Goal: Information Seeking & Learning: Learn about a topic

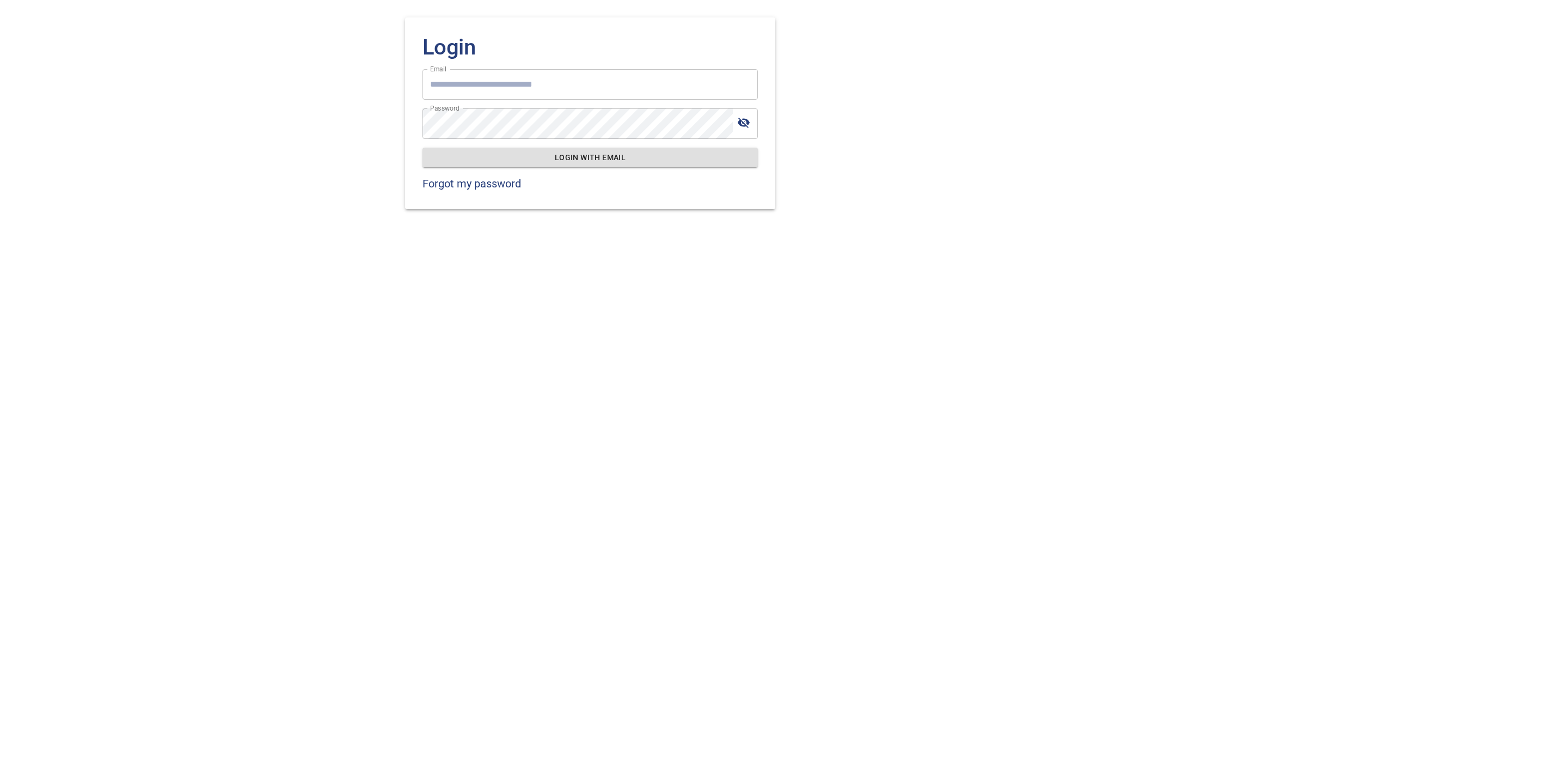
type input "**********"
click at [632, 155] on span "Login with email" at bounding box center [590, 158] width 318 height 14
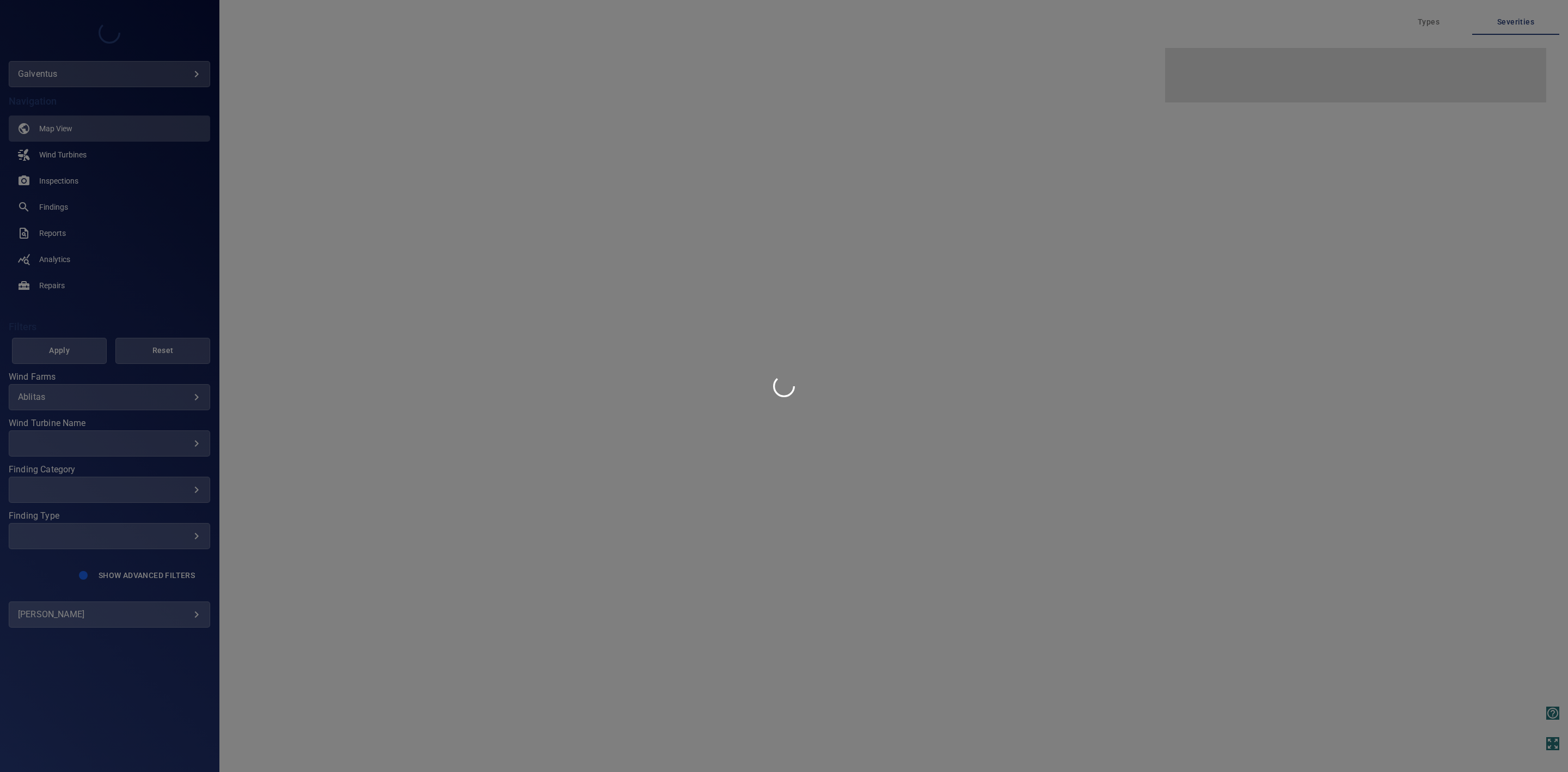
type input "*********"
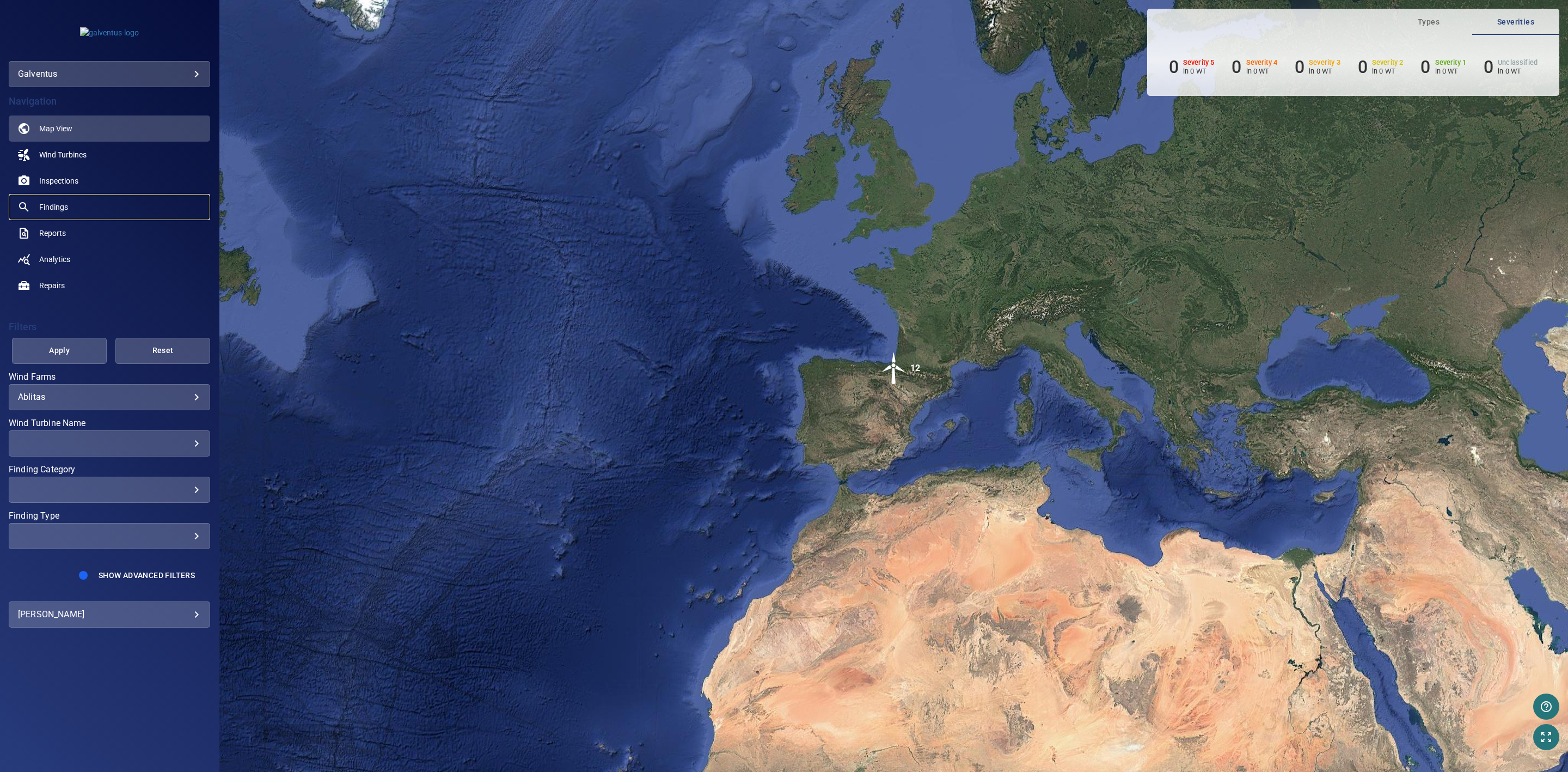
click at [83, 202] on link "Findings" at bounding box center [109, 207] width 202 height 26
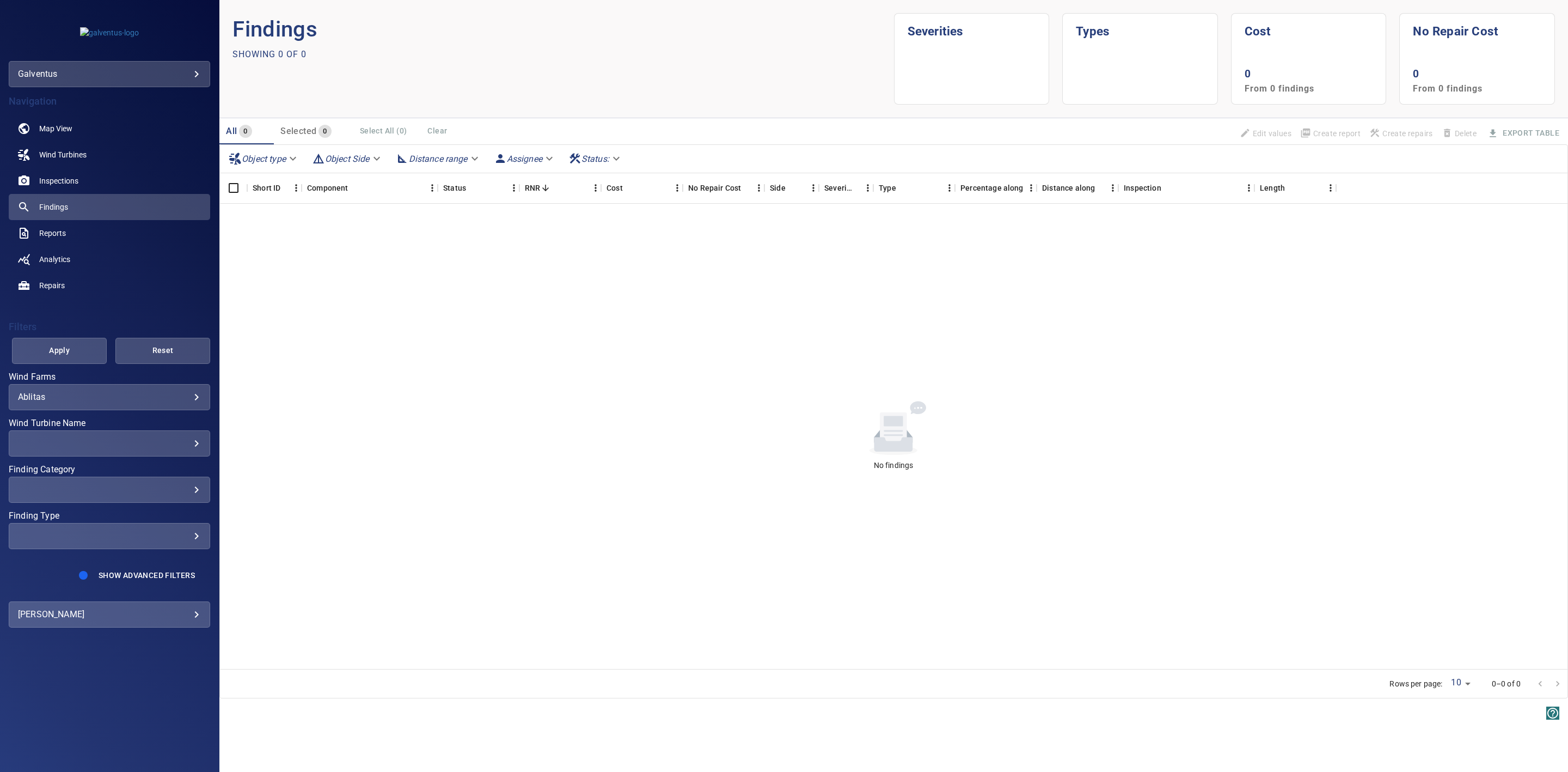
click at [200, 394] on body "**********" at bounding box center [784, 386] width 1568 height 772
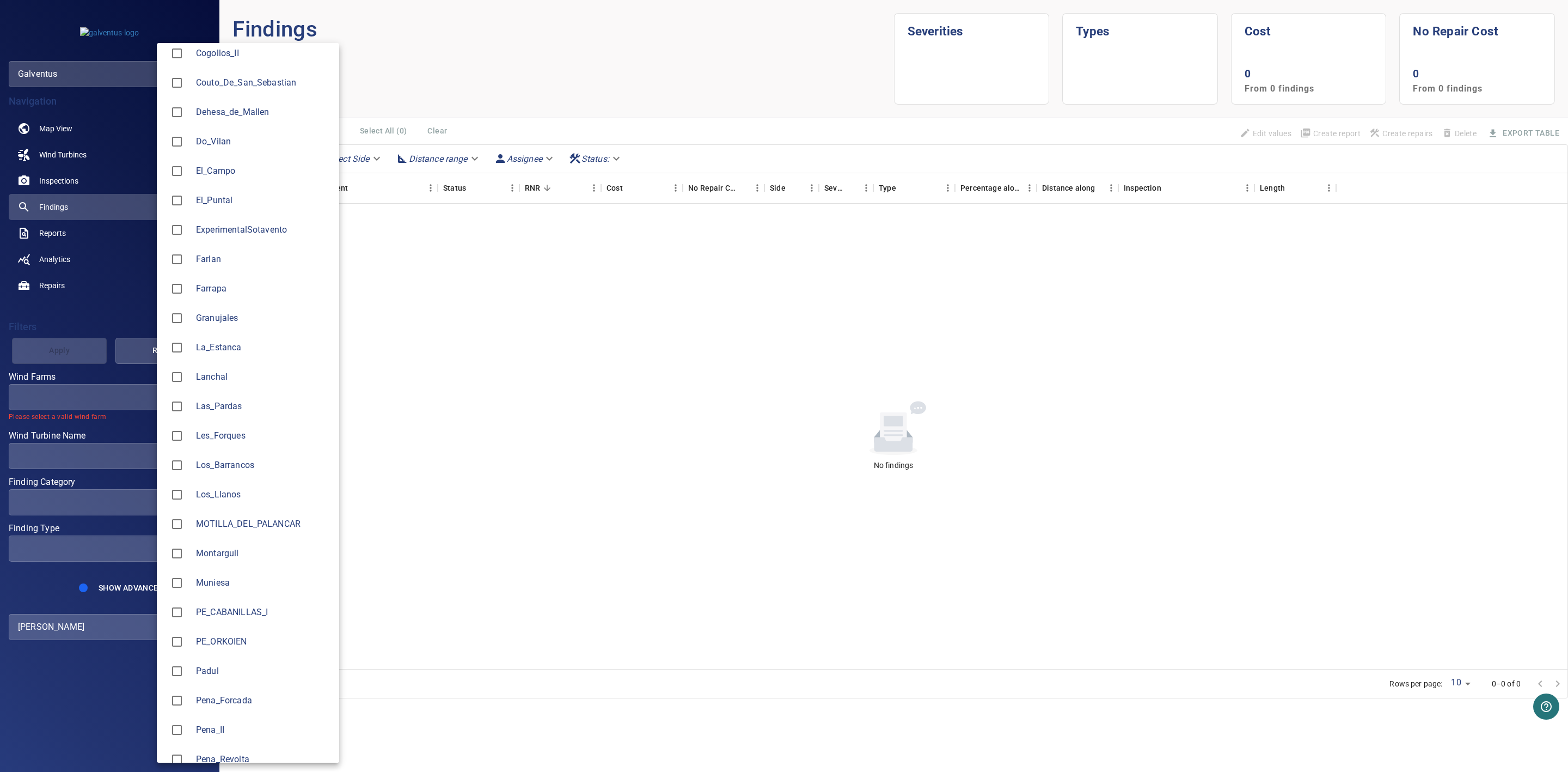
scroll to position [491, 0]
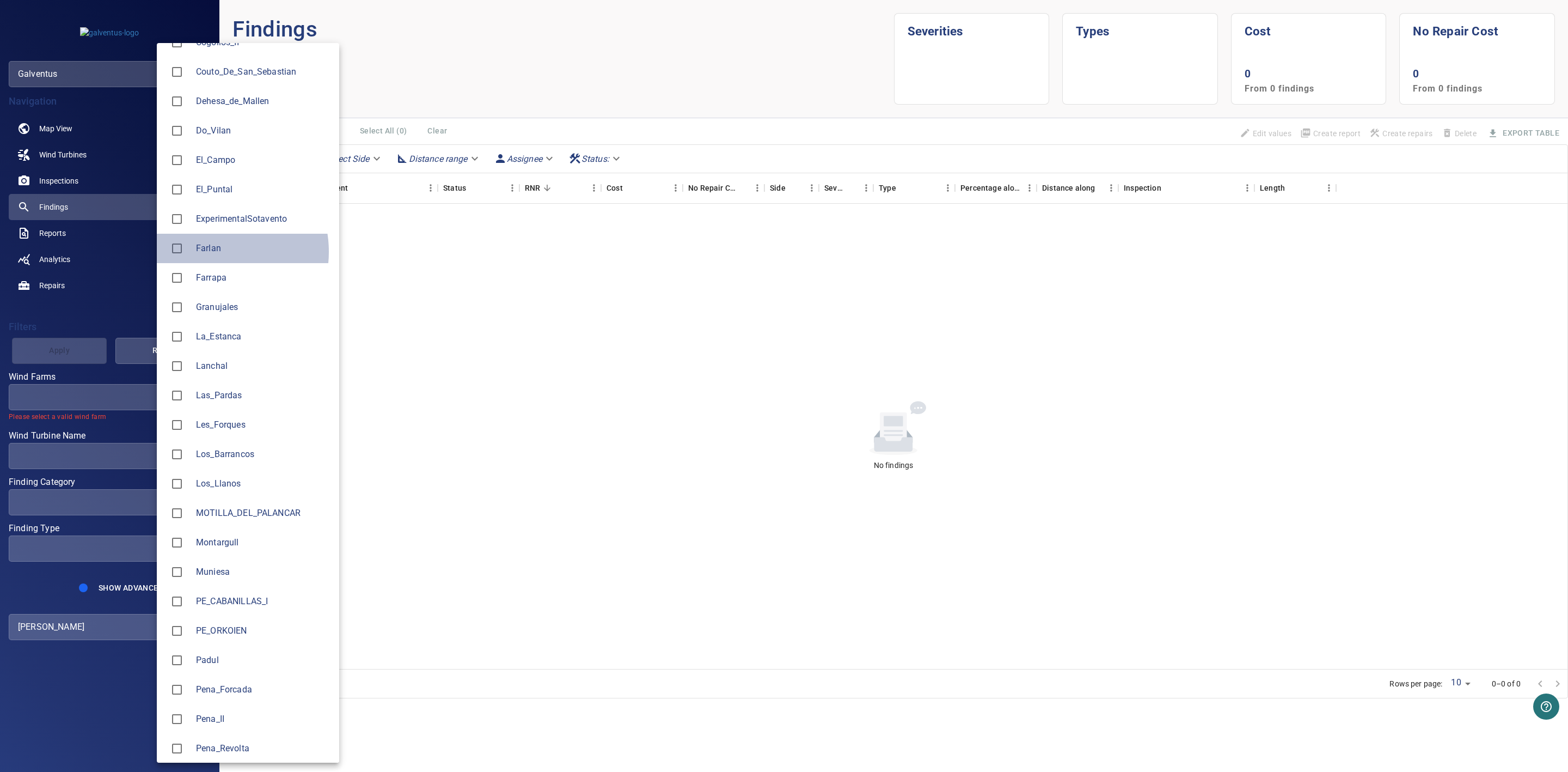
click at [211, 251] on span "Farlan" at bounding box center [263, 249] width 134 height 13
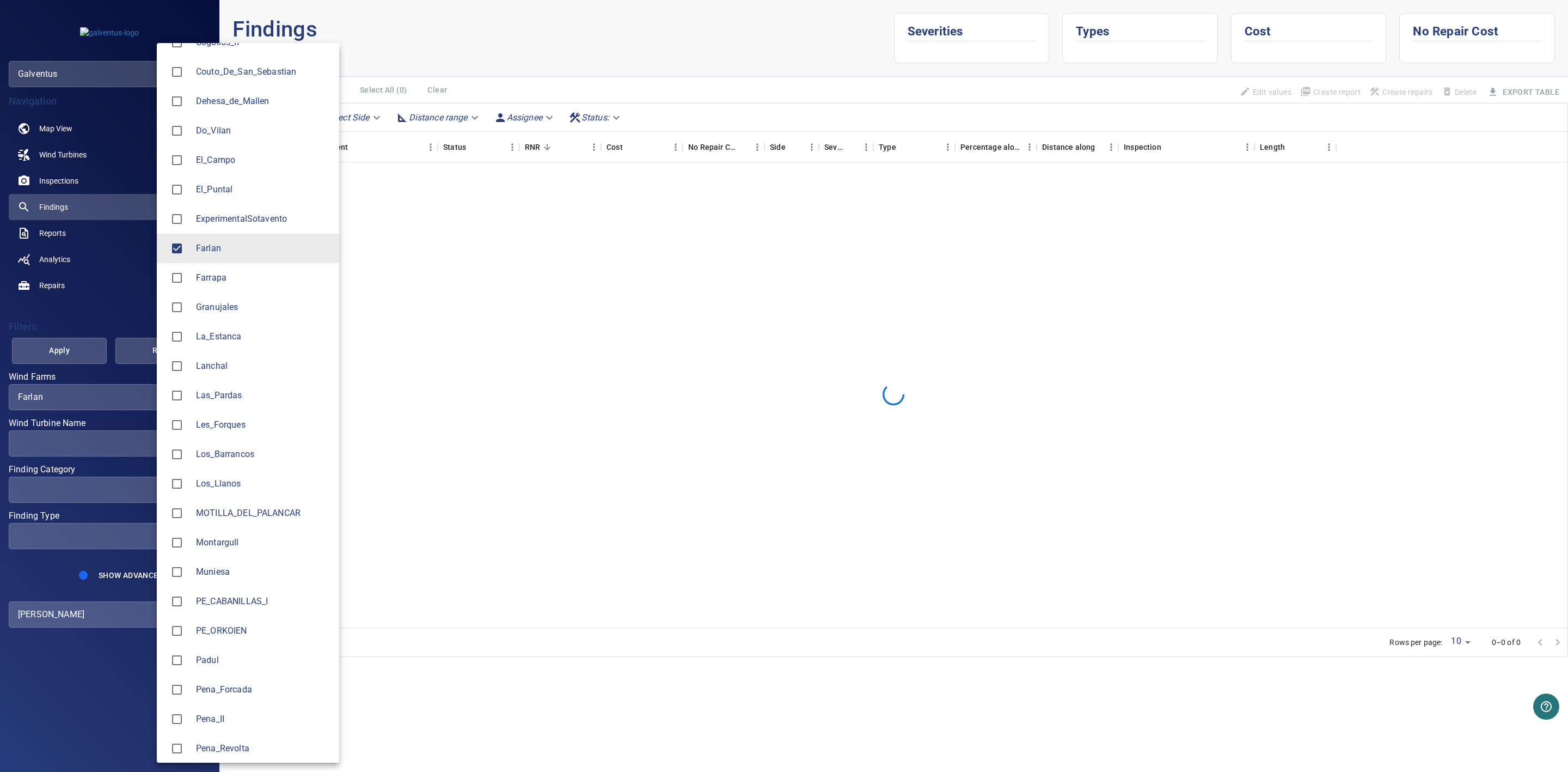
click at [76, 447] on div at bounding box center [784, 386] width 1568 height 772
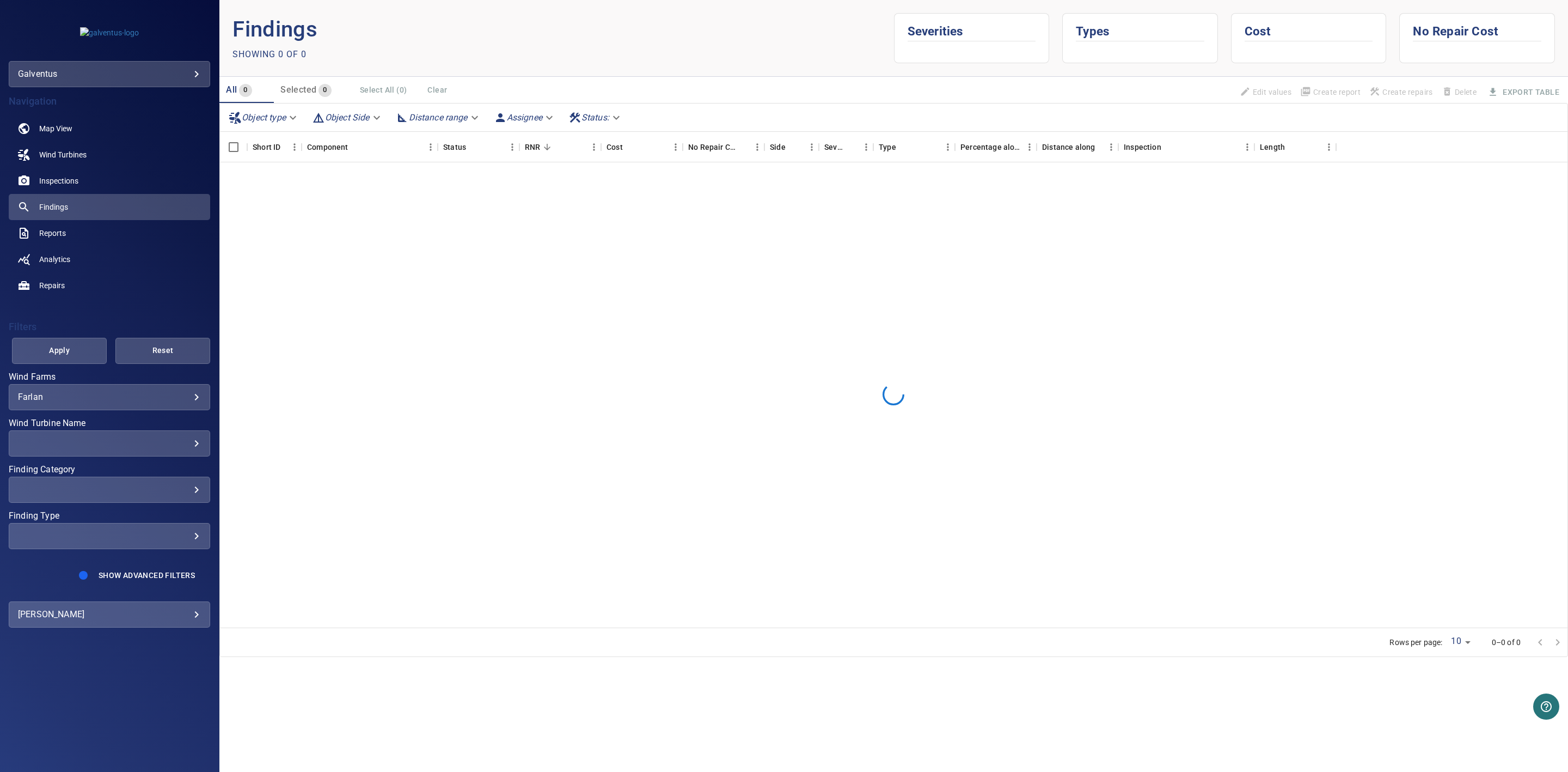
click at [198, 447] on li "Los_Llanos" at bounding box center [225, 440] width 137 height 16
click at [193, 437] on span "Los_Llanos" at bounding box center [236, 441] width 100 height 8
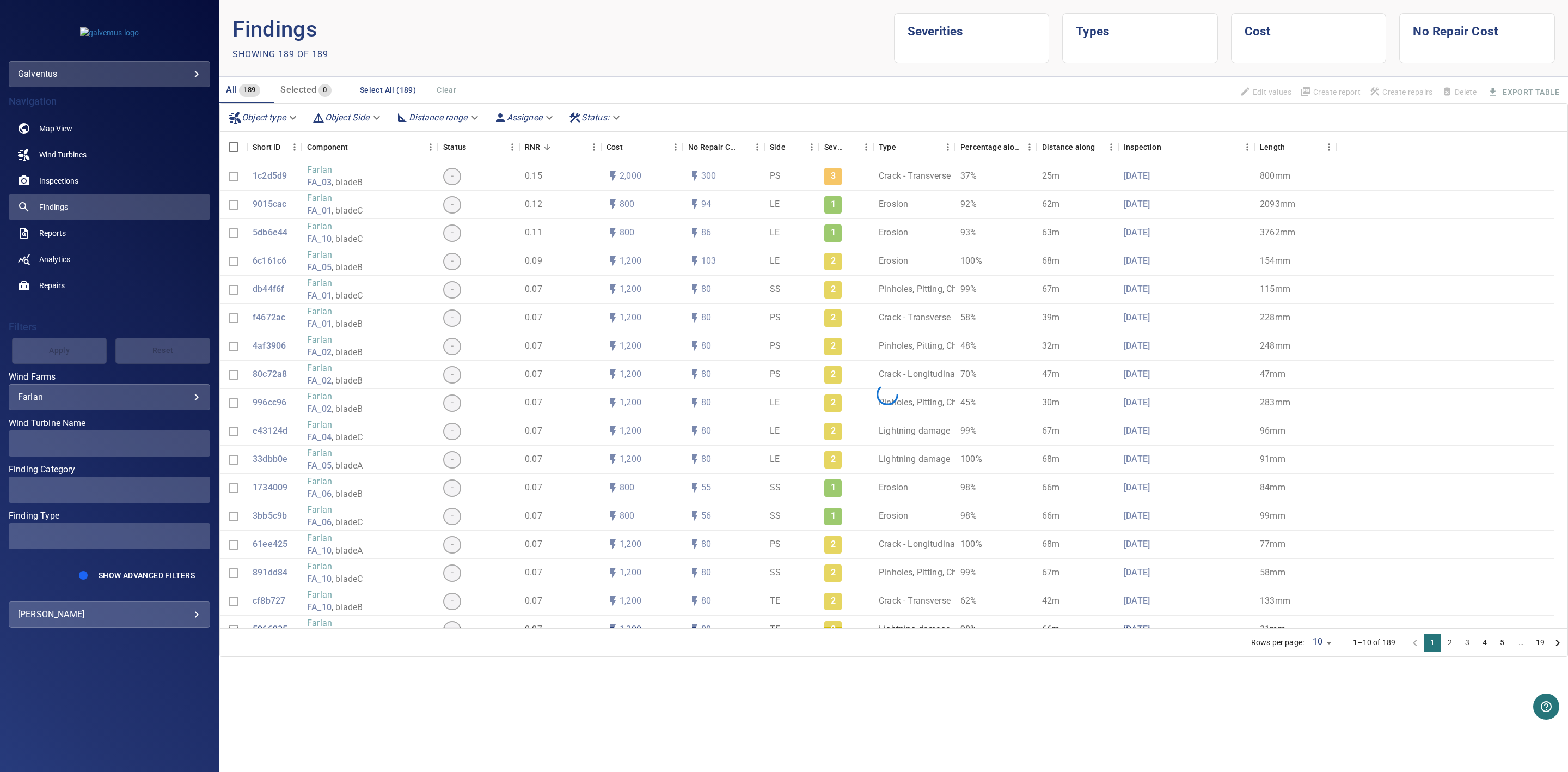
type input "******"
click at [191, 438] on span at bounding box center [109, 444] width 202 height 26
click at [188, 440] on div "​" at bounding box center [109, 443] width 183 height 10
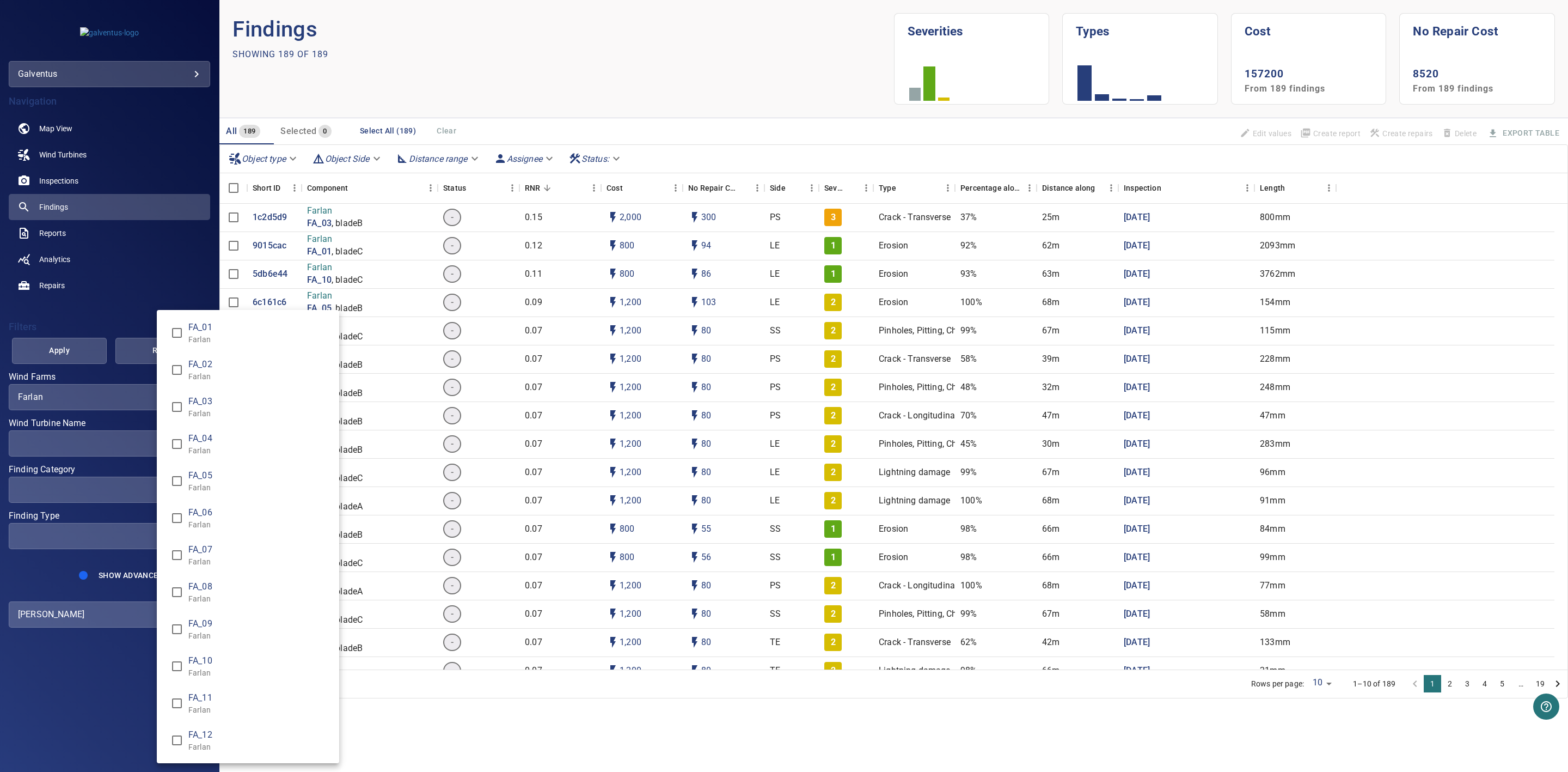
click at [190, 373] on p "Farlan" at bounding box center [260, 376] width 143 height 11
type input "**********"
click at [103, 750] on div "Wind Turbine Name" at bounding box center [784, 386] width 1568 height 772
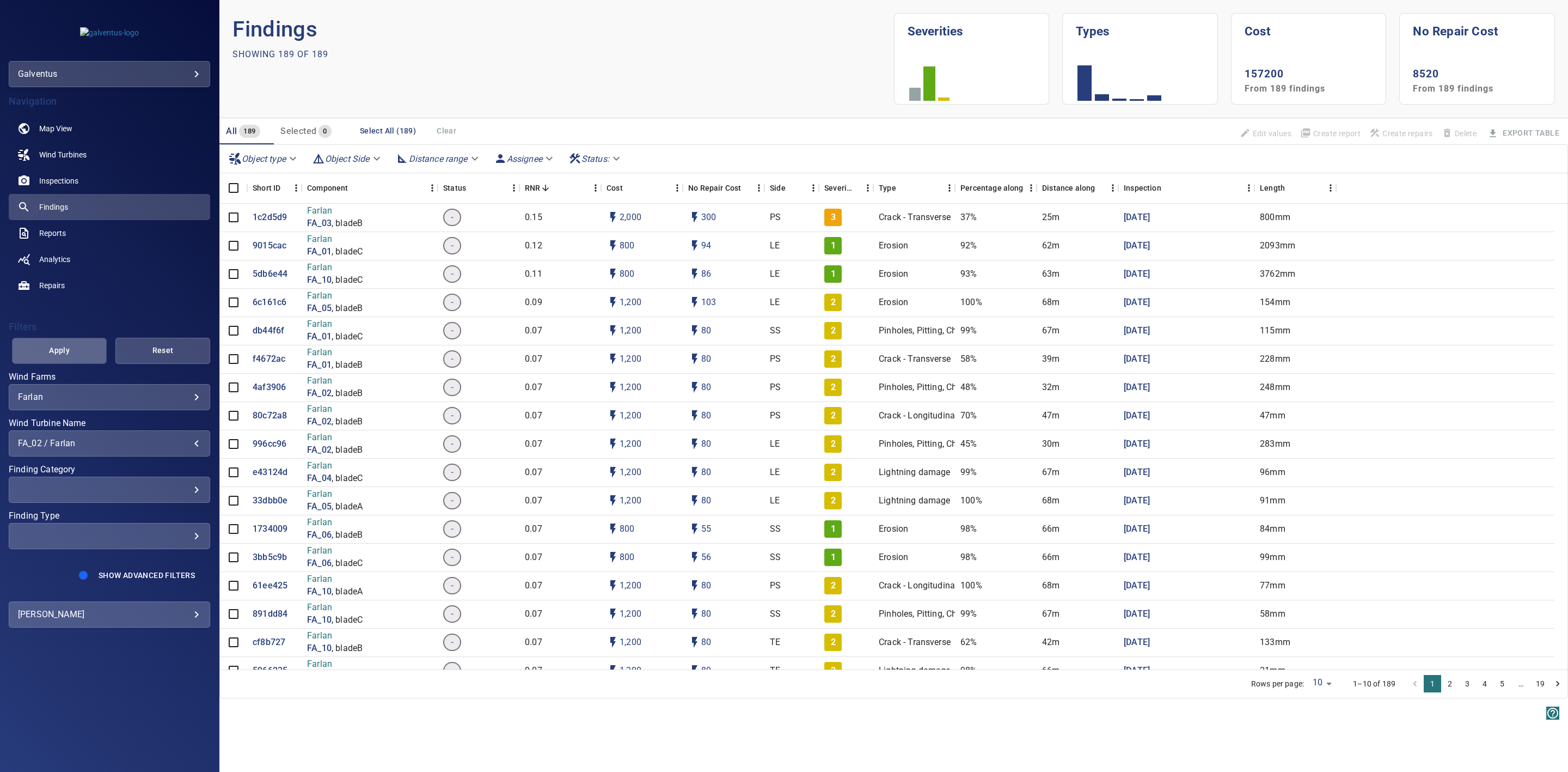
click at [74, 342] on button "Apply" at bounding box center [59, 351] width 95 height 26
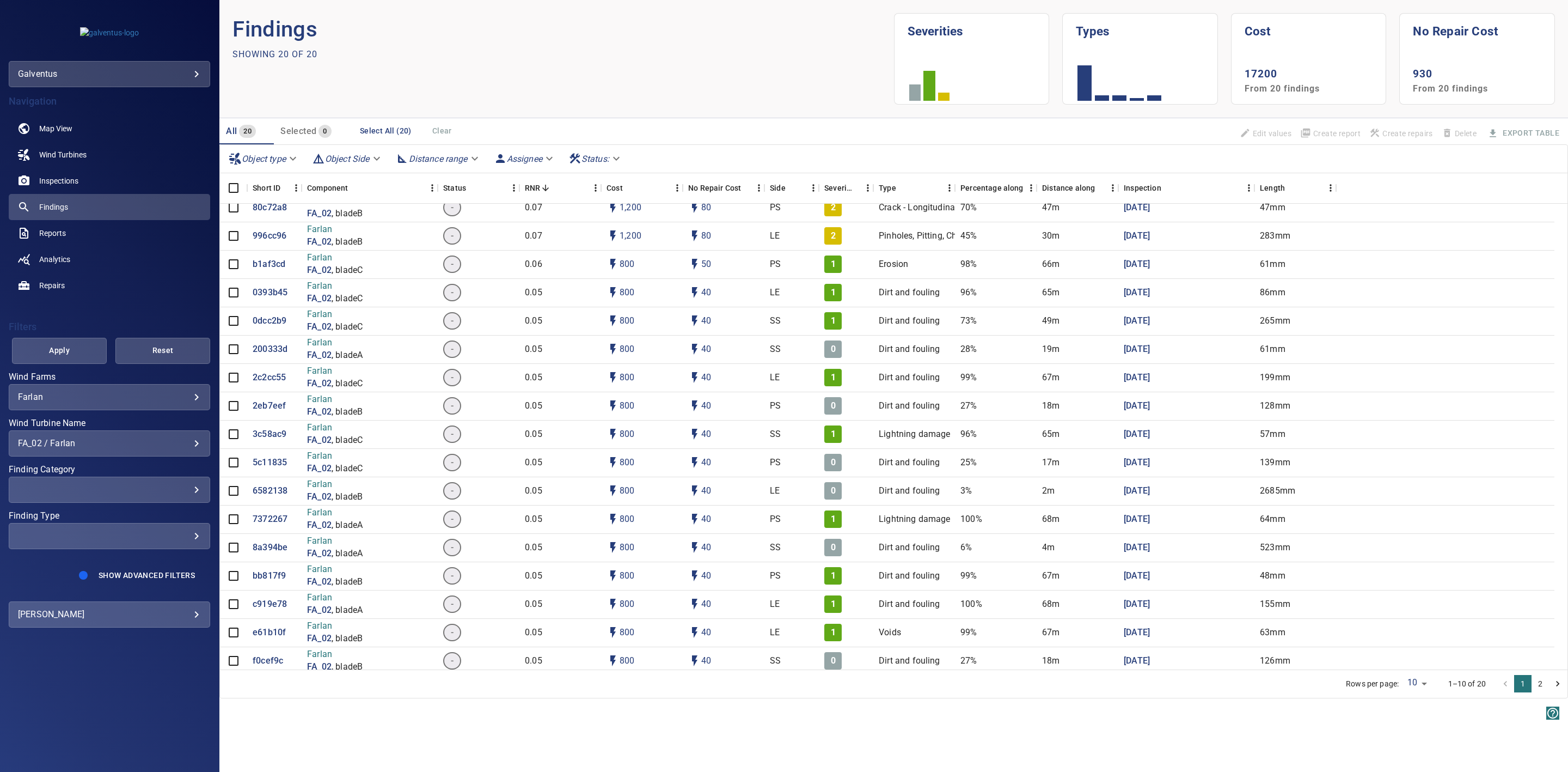
scroll to position [0, 0]
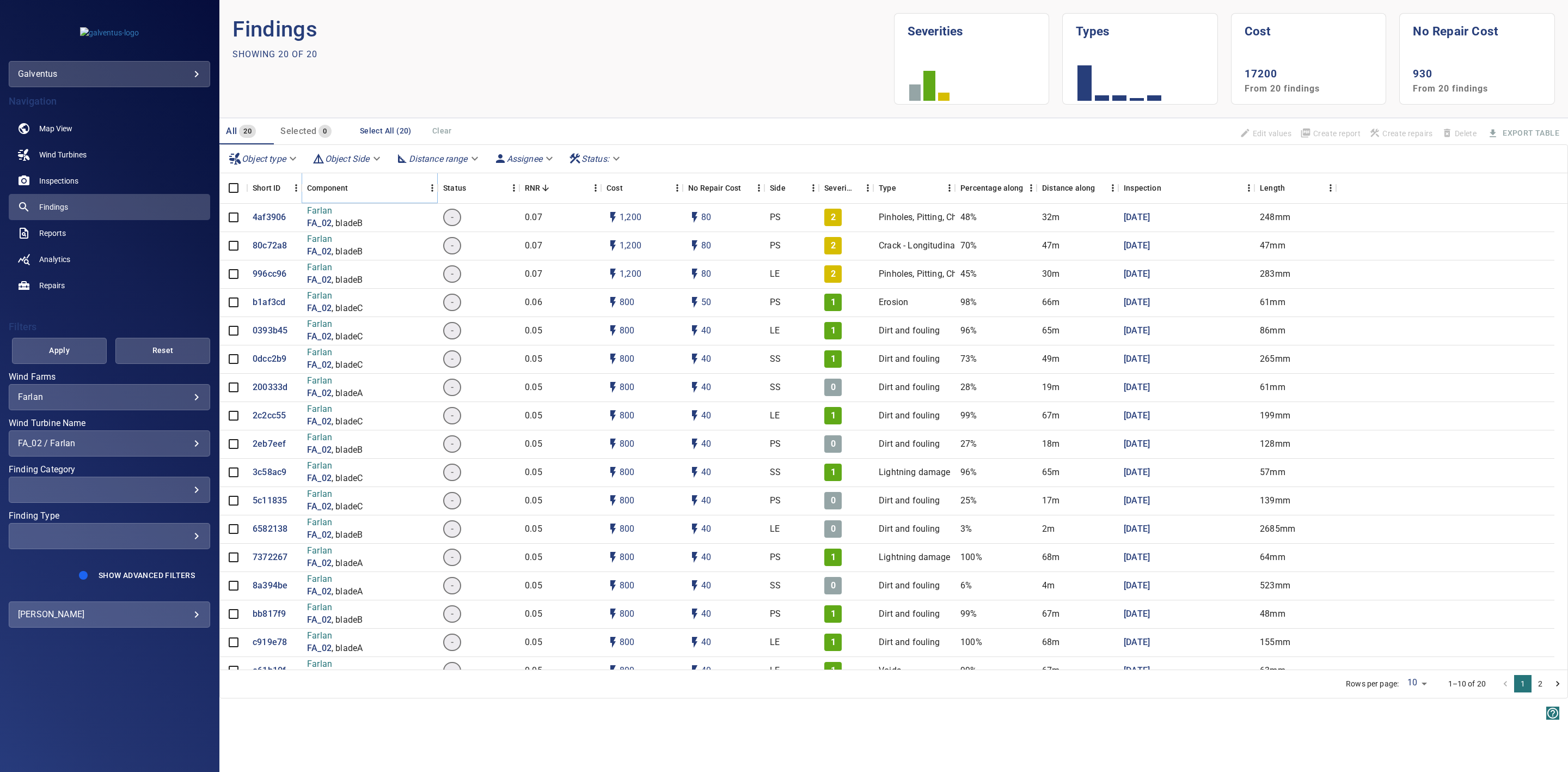
click at [353, 187] on icon "Sort" at bounding box center [353, 188] width 7 height 7
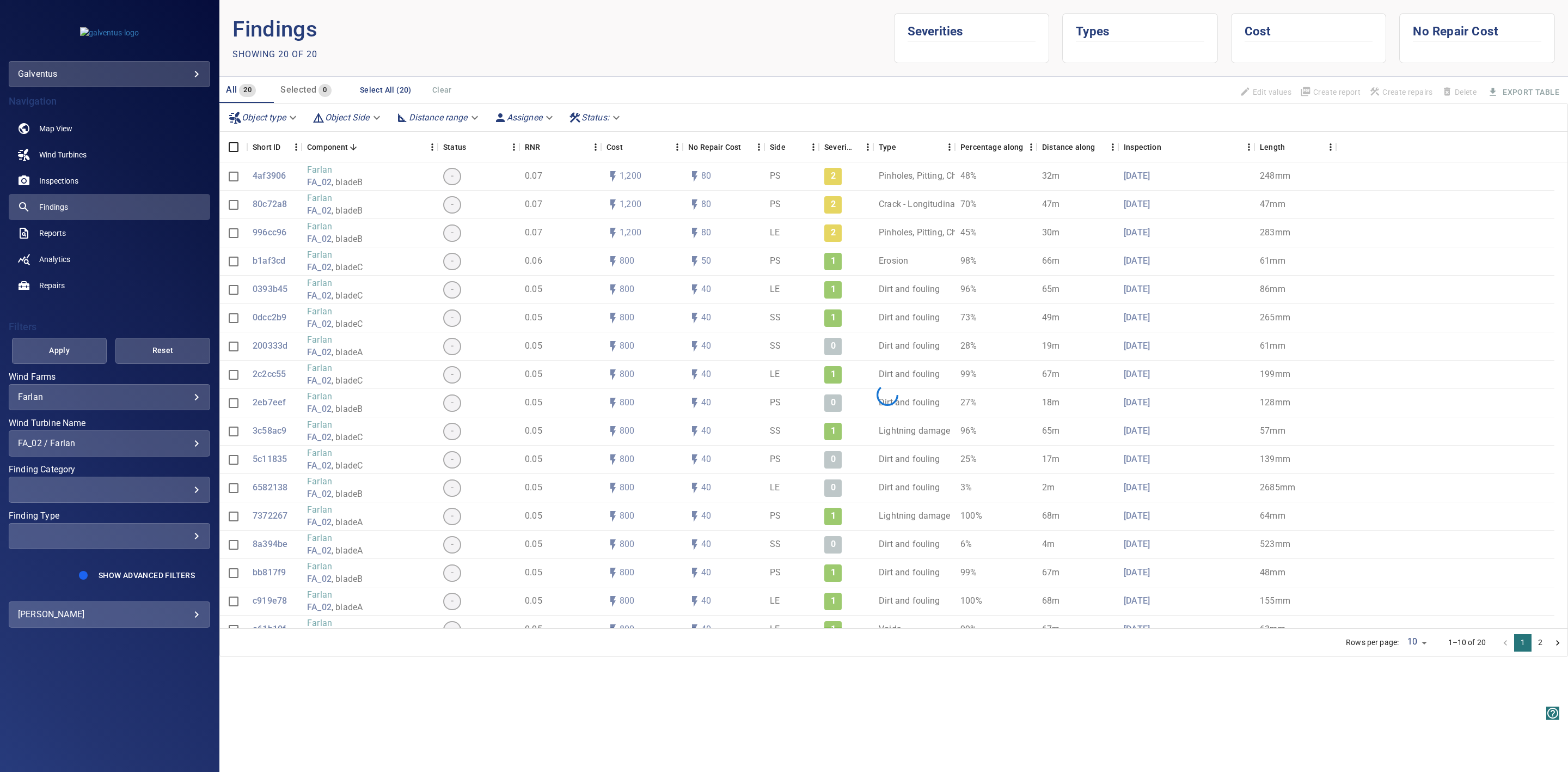
click at [353, 132] on div "Object type Object Side Distance range Assignee Status :" at bounding box center [894, 117] width 1348 height 28
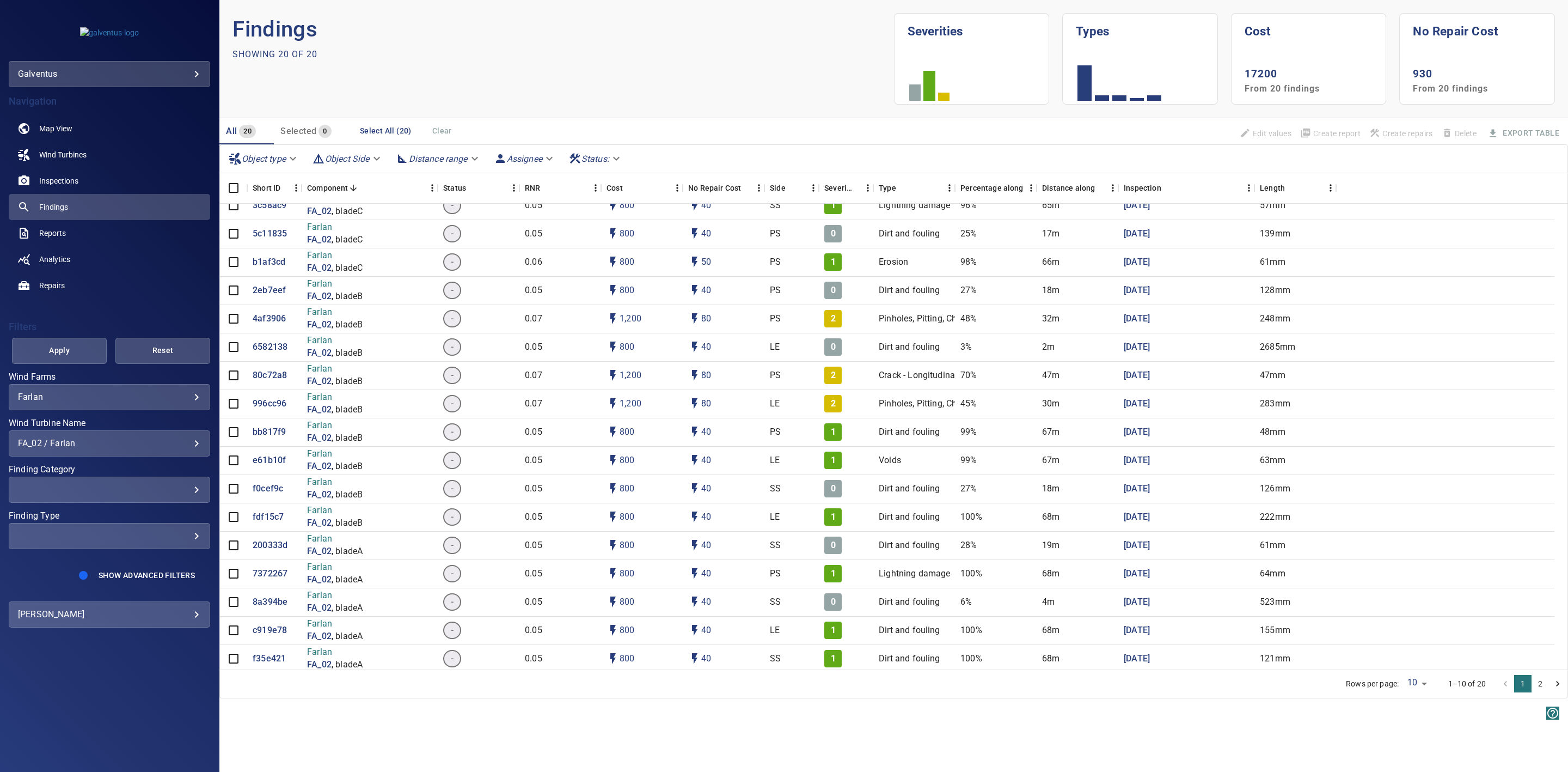
scroll to position [101, 0]
click at [269, 488] on p "f0cef9c" at bounding box center [267, 484] width 31 height 12
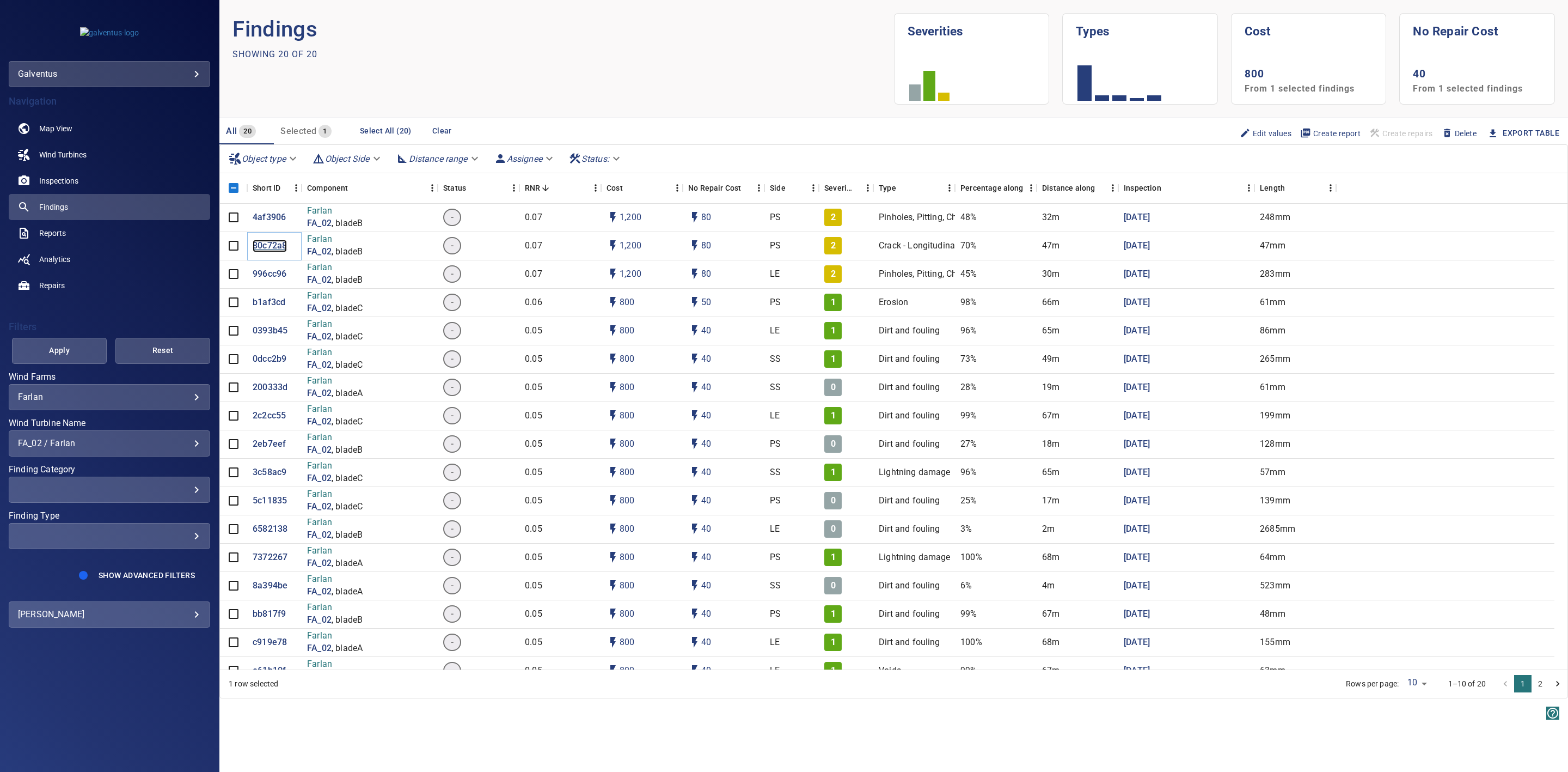
click at [272, 249] on p "80c72a8" at bounding box center [269, 245] width 35 height 12
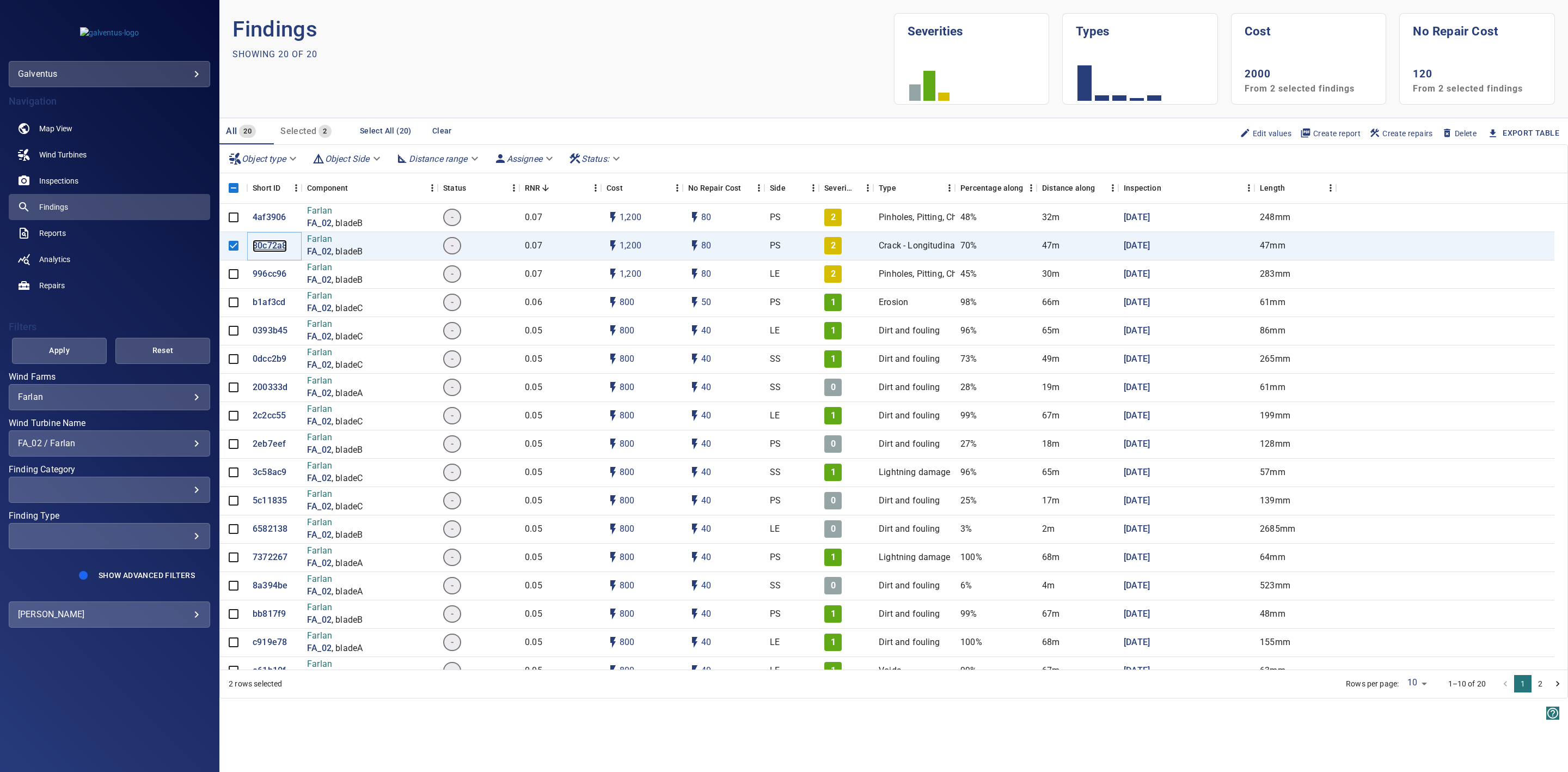
click at [261, 250] on p "80c72a8" at bounding box center [269, 245] width 35 height 12
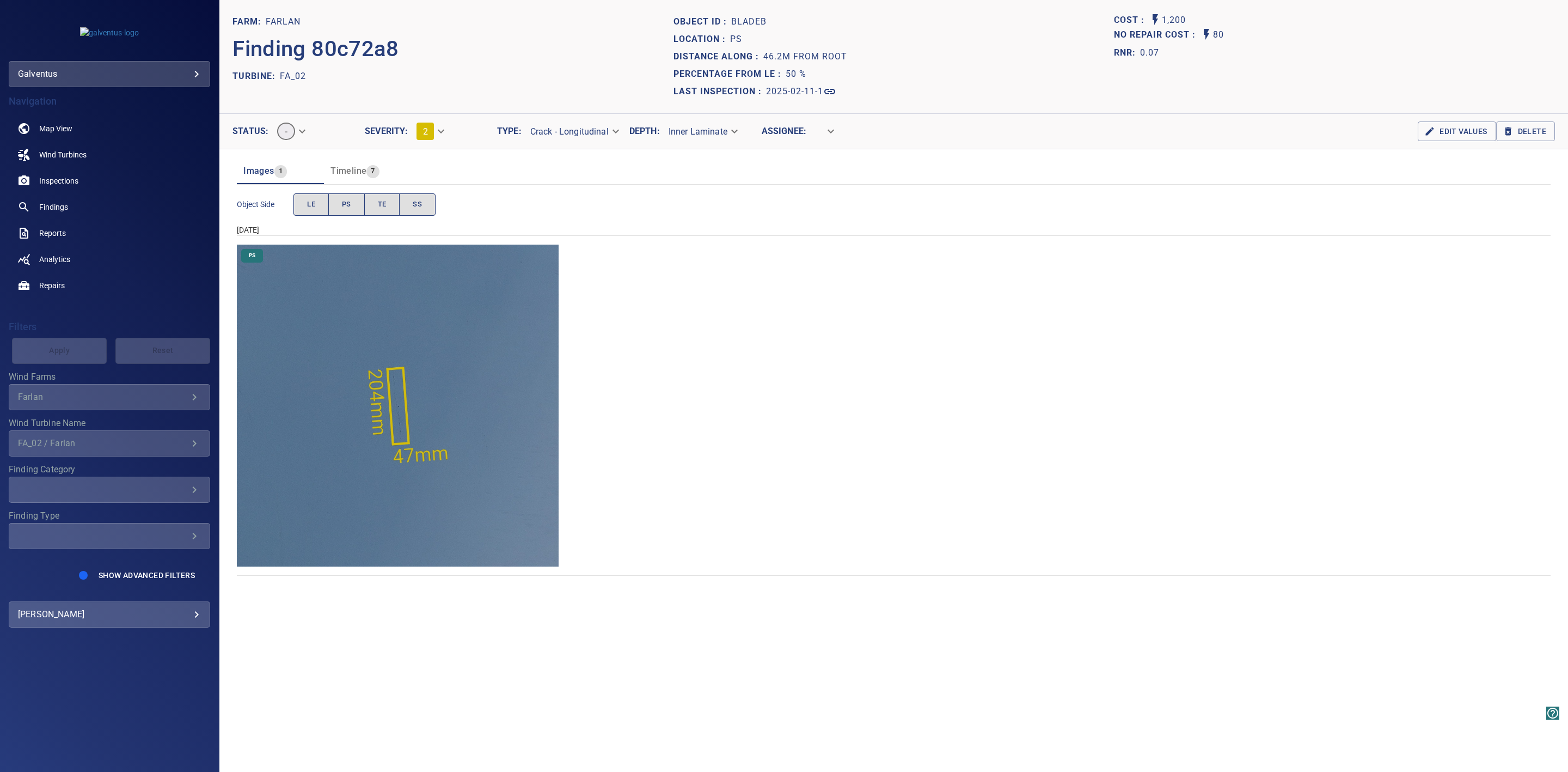
click at [404, 408] on img "Farlan/FA_02/2025-02-11-1/2025-02-11-1/image26wp29.jpg" at bounding box center [398, 405] width 322 height 322
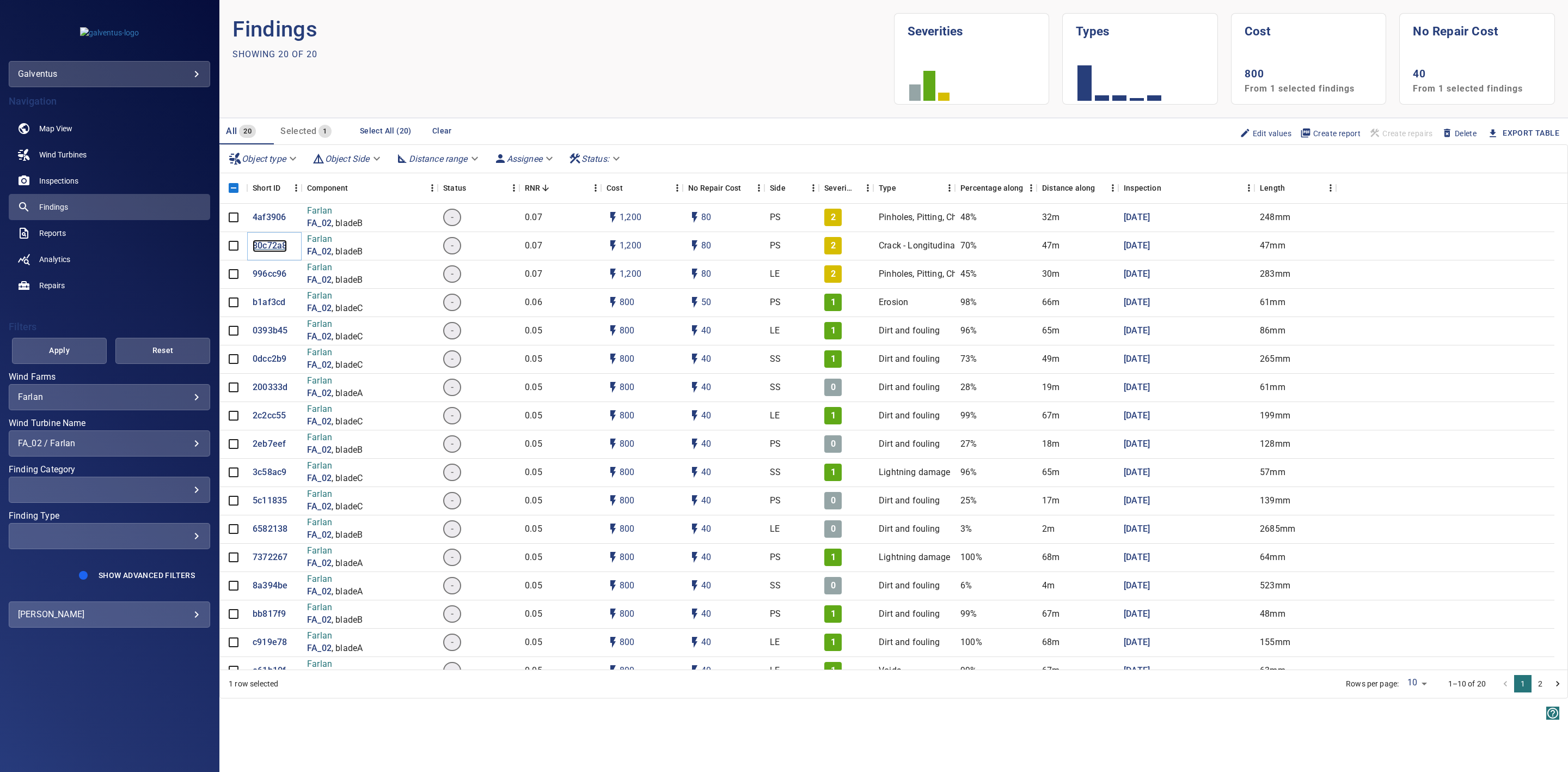
click at [268, 247] on p "80c72a8" at bounding box center [269, 245] width 35 height 12
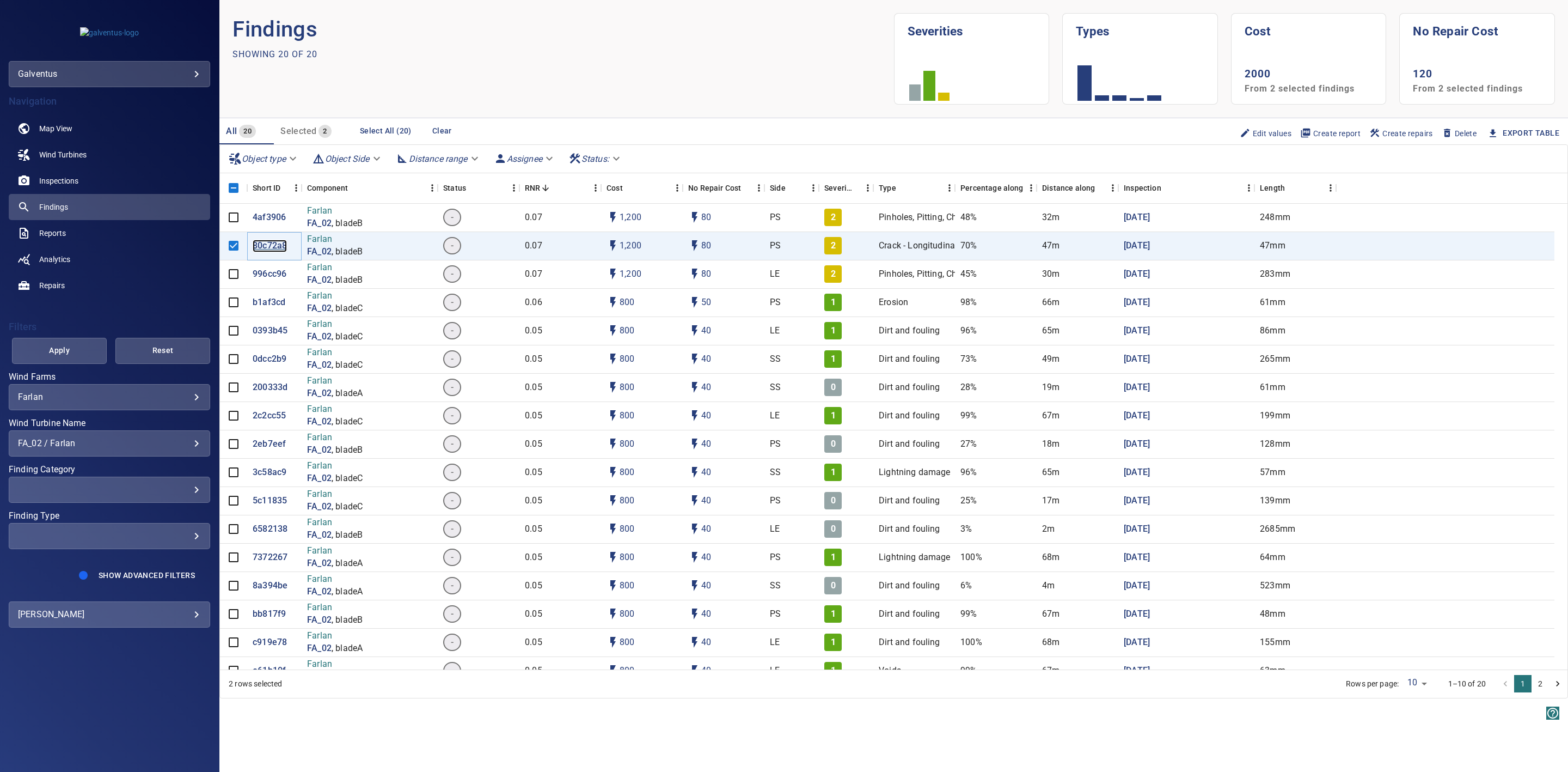
click at [275, 249] on p "80c72a8" at bounding box center [269, 245] width 35 height 12
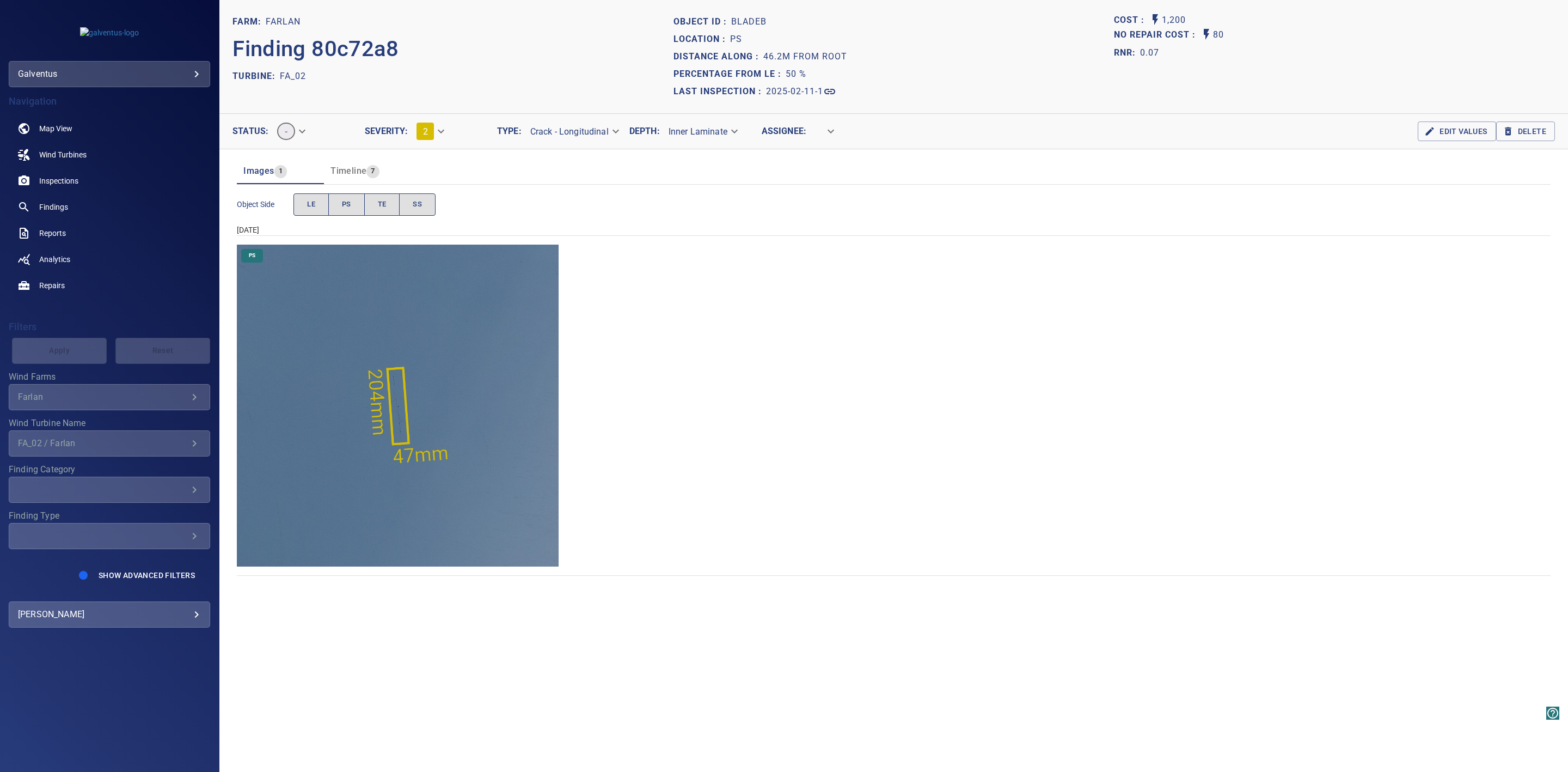
click at [829, 130] on body "**********" at bounding box center [784, 386] width 1568 height 772
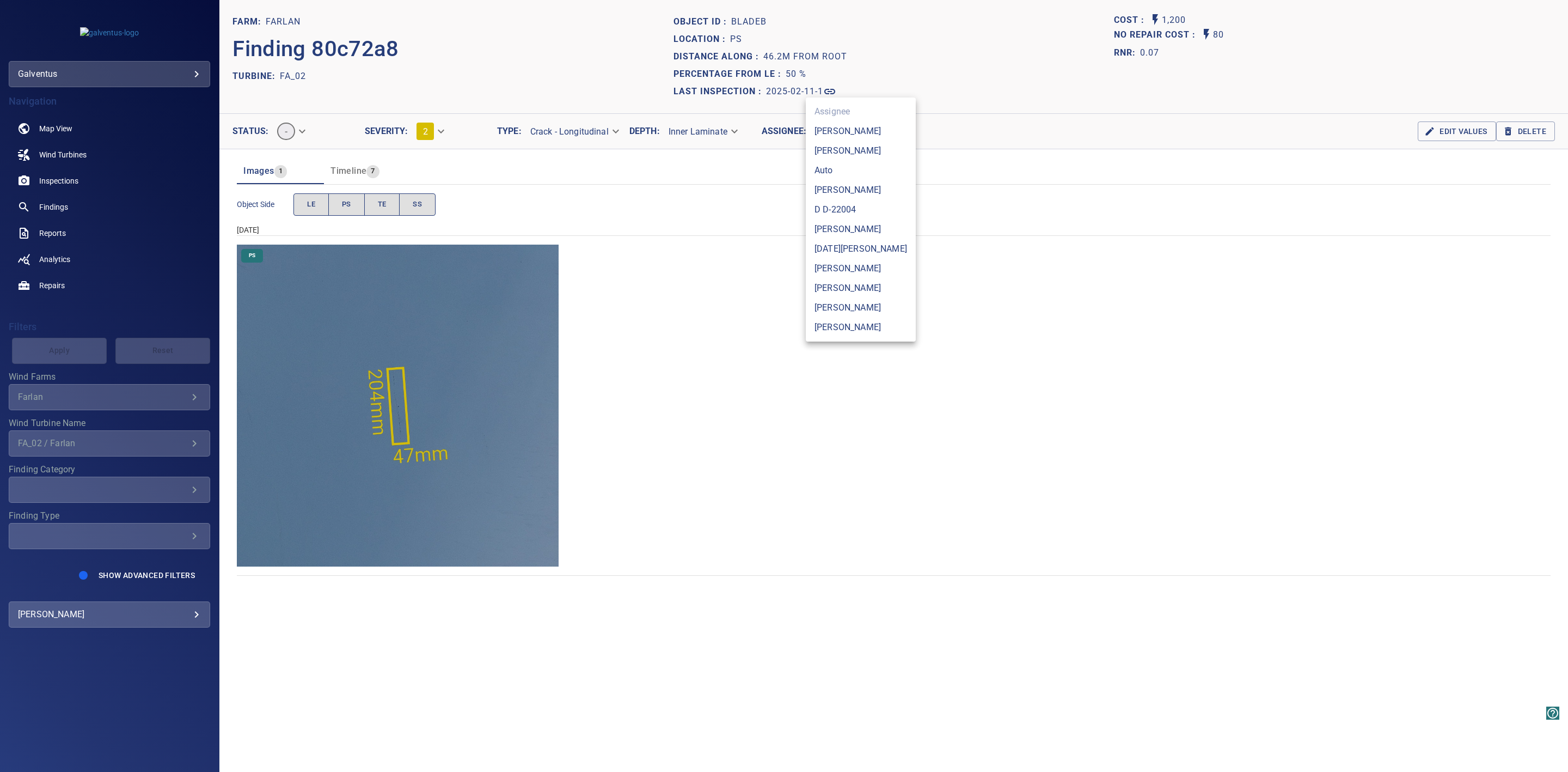
click at [990, 322] on div at bounding box center [784, 386] width 1568 height 772
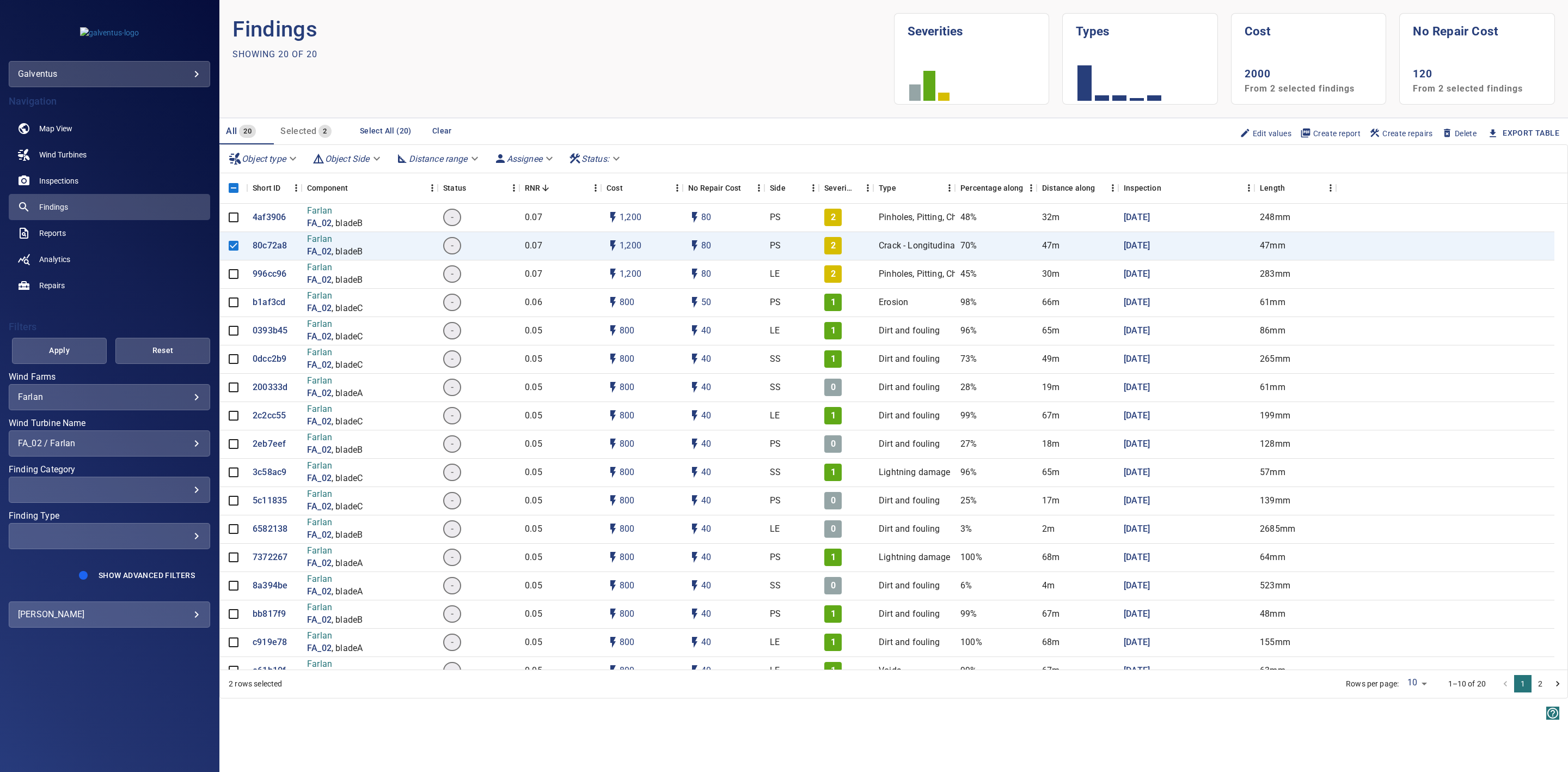
click at [1495, 134] on icon "button" at bounding box center [1493, 133] width 7 height 8
click at [1518, 128] on link "Export Table" at bounding box center [1531, 133] width 56 height 14
click at [275, 242] on p "80c72a8" at bounding box center [269, 245] width 35 height 12
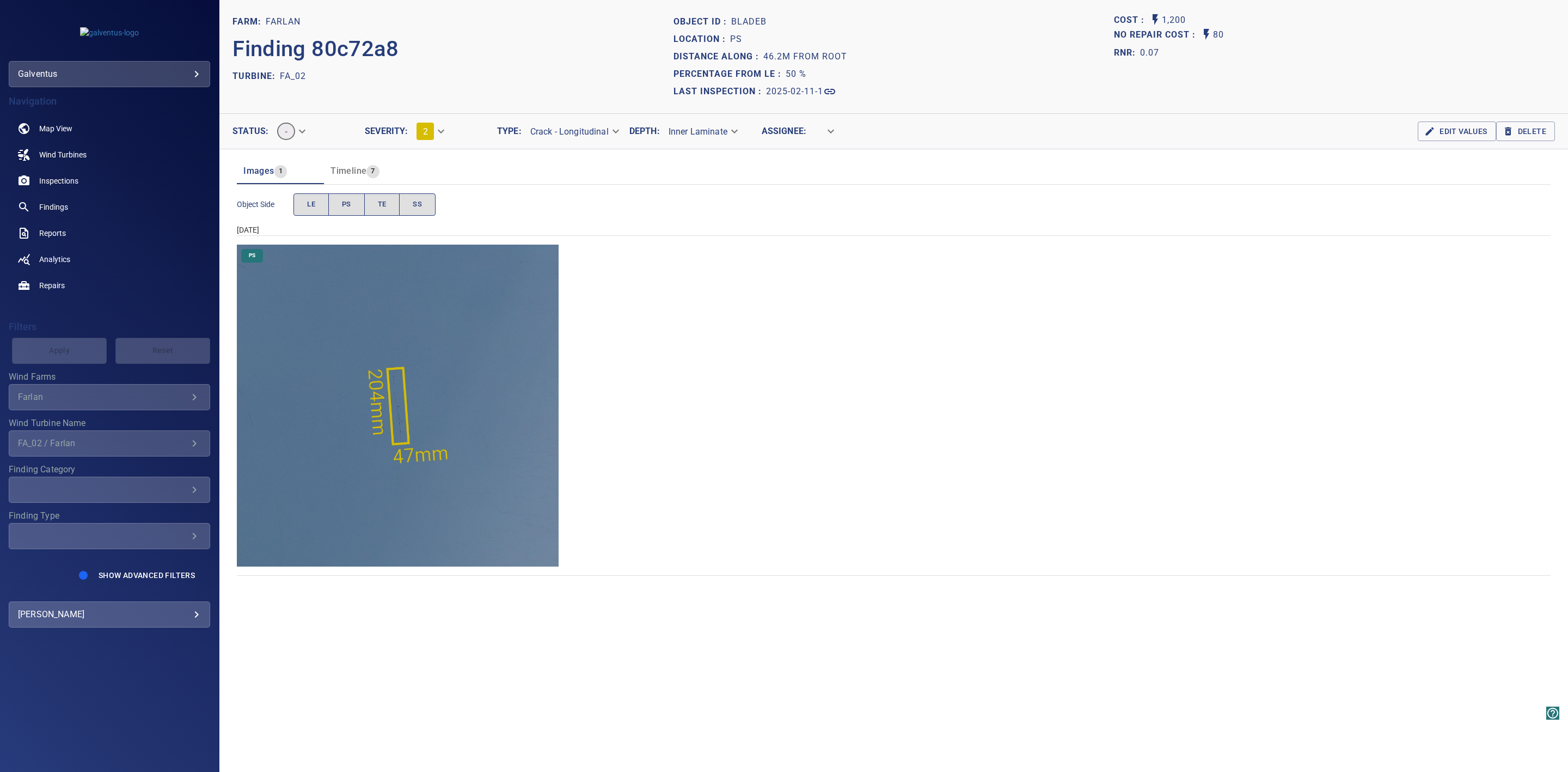
click at [380, 414] on img "Farlan/FA_02/2025-02-11-1/2025-02-11-1/image26wp29.jpg" at bounding box center [398, 405] width 322 height 322
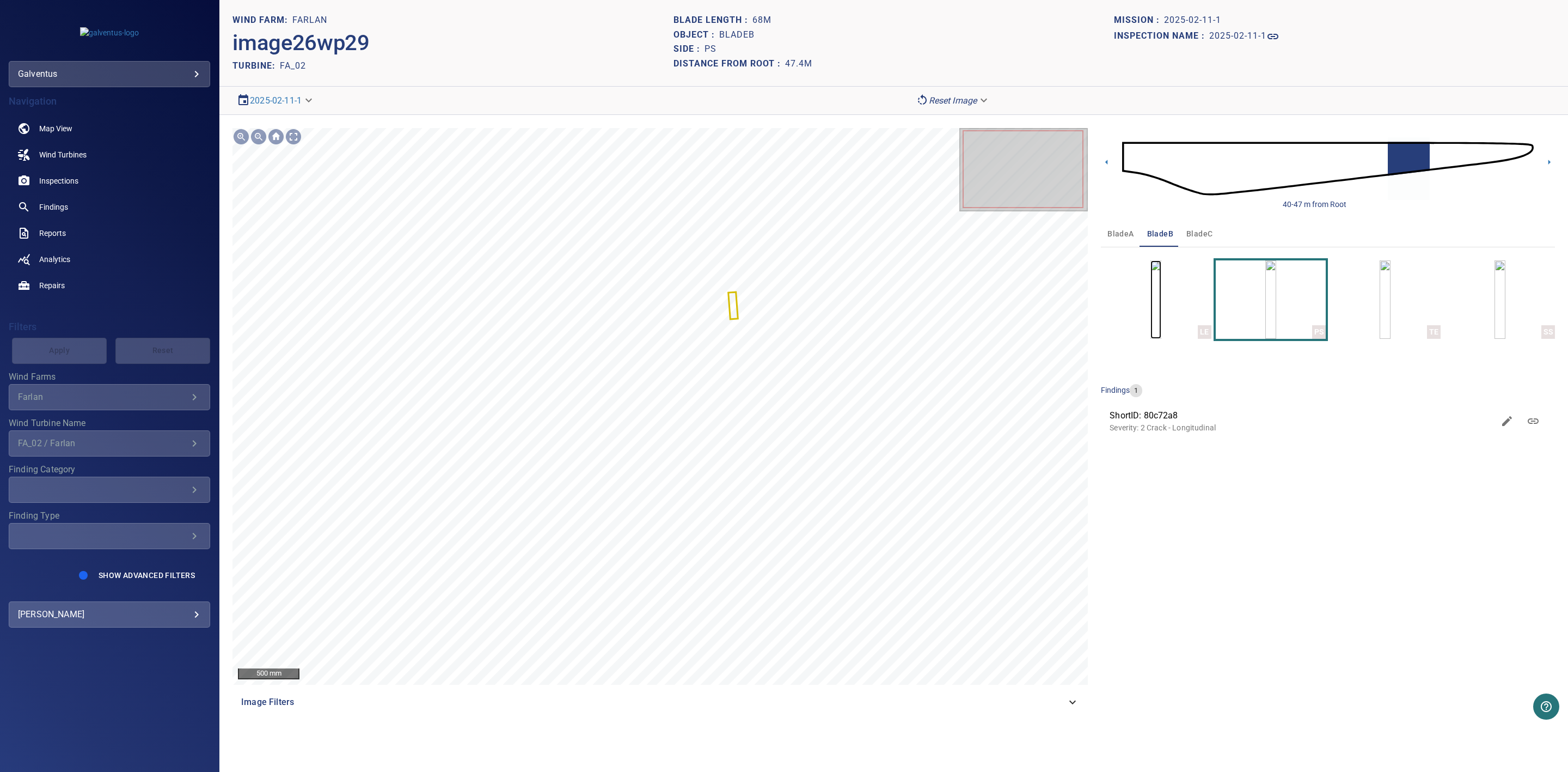
click at [1151, 295] on img "button" at bounding box center [1156, 300] width 11 height 79
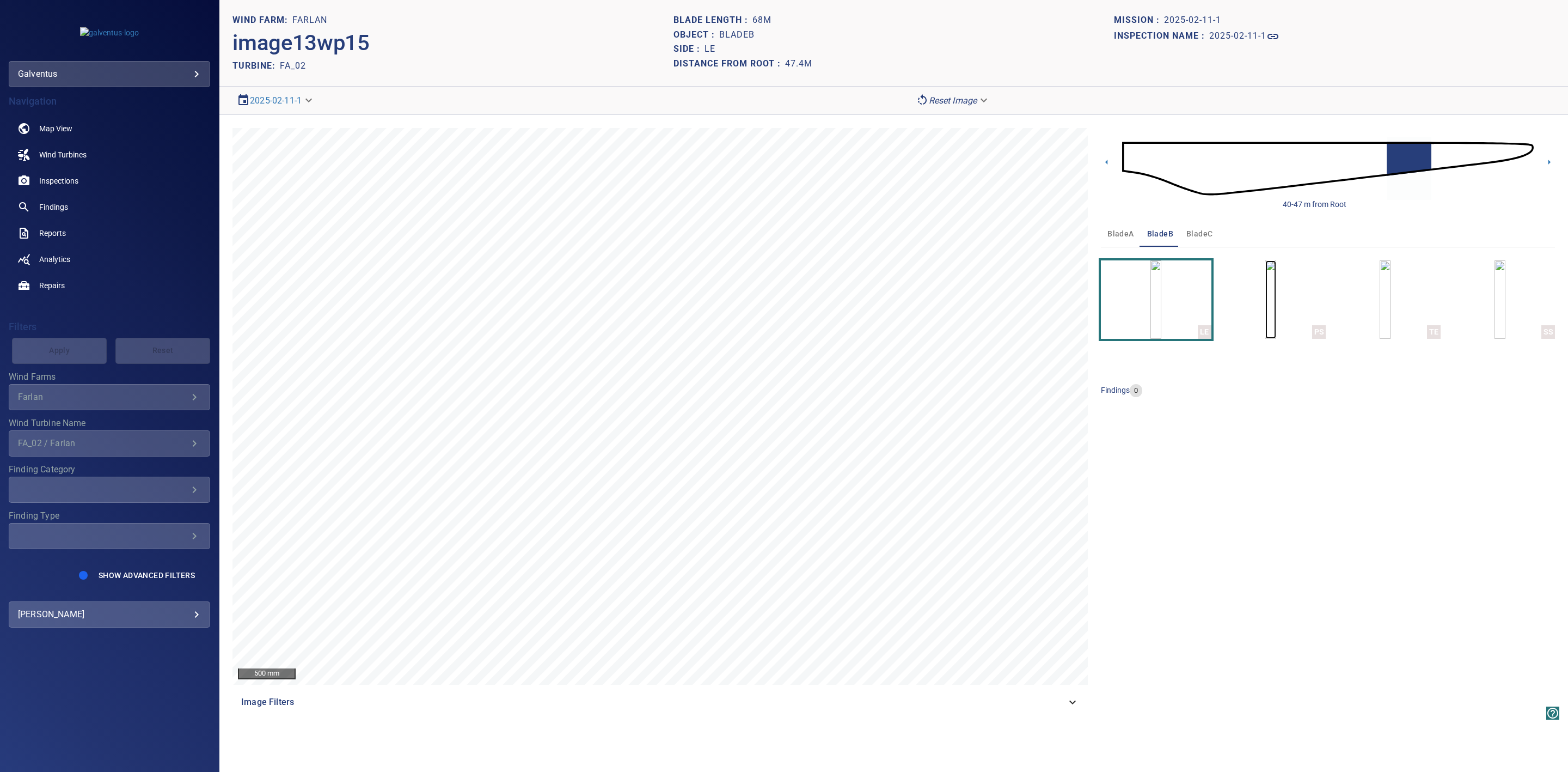
click at [1265, 292] on img "button" at bounding box center [1271, 300] width 11 height 79
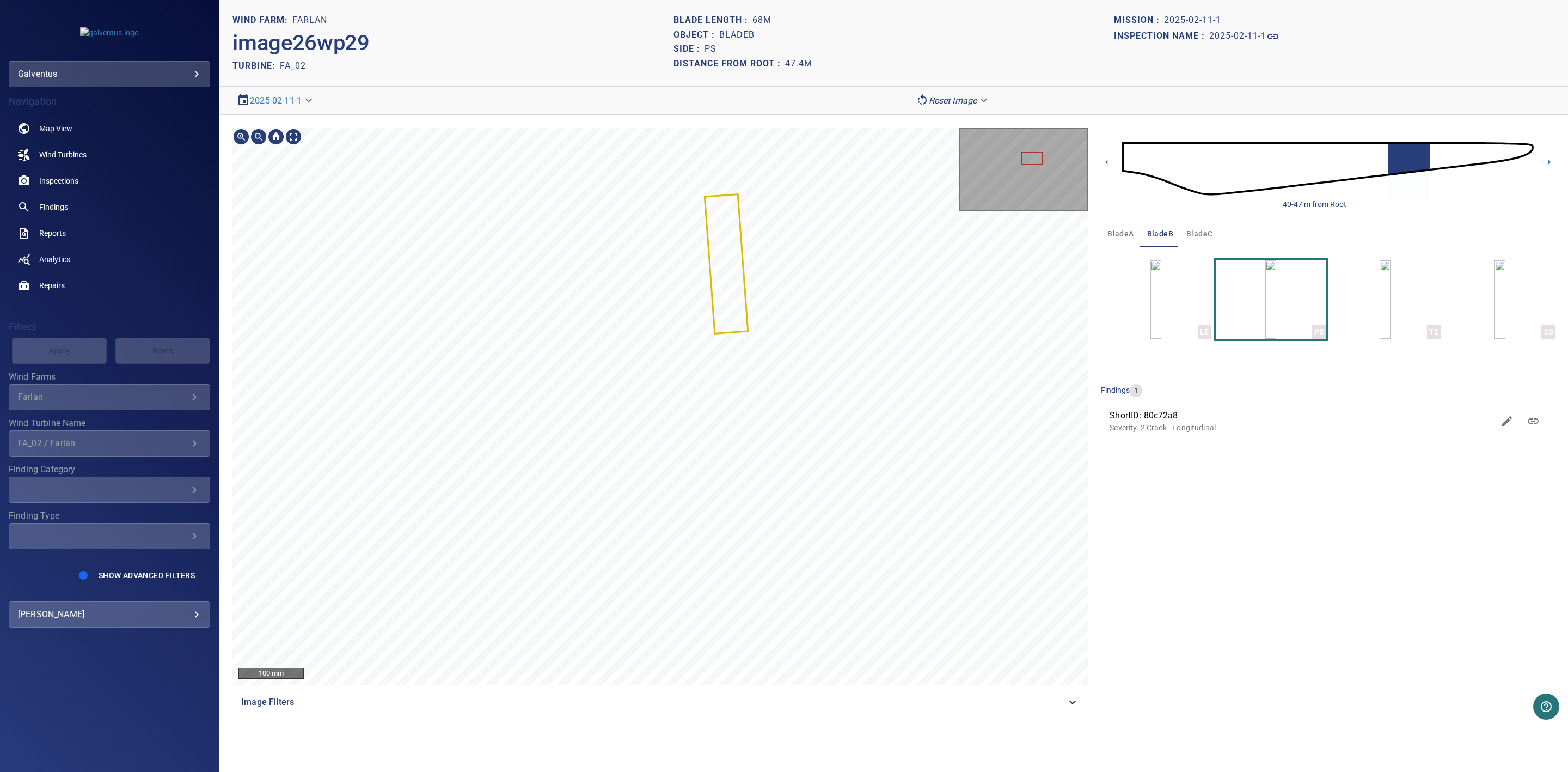
click at [716, 83] on section "**********" at bounding box center [894, 386] width 1349 height 772
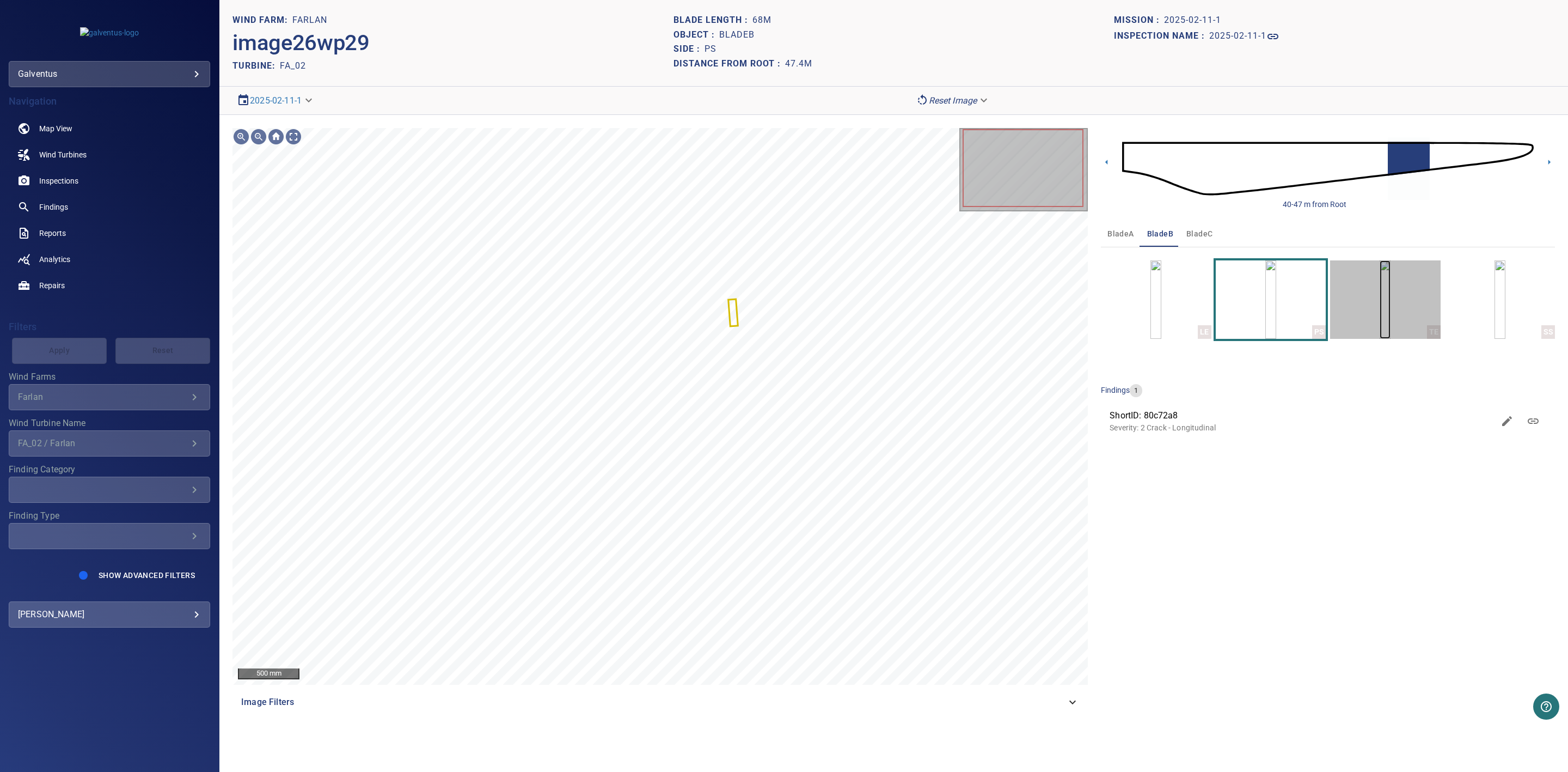
click at [1391, 283] on img "button" at bounding box center [1385, 300] width 11 height 79
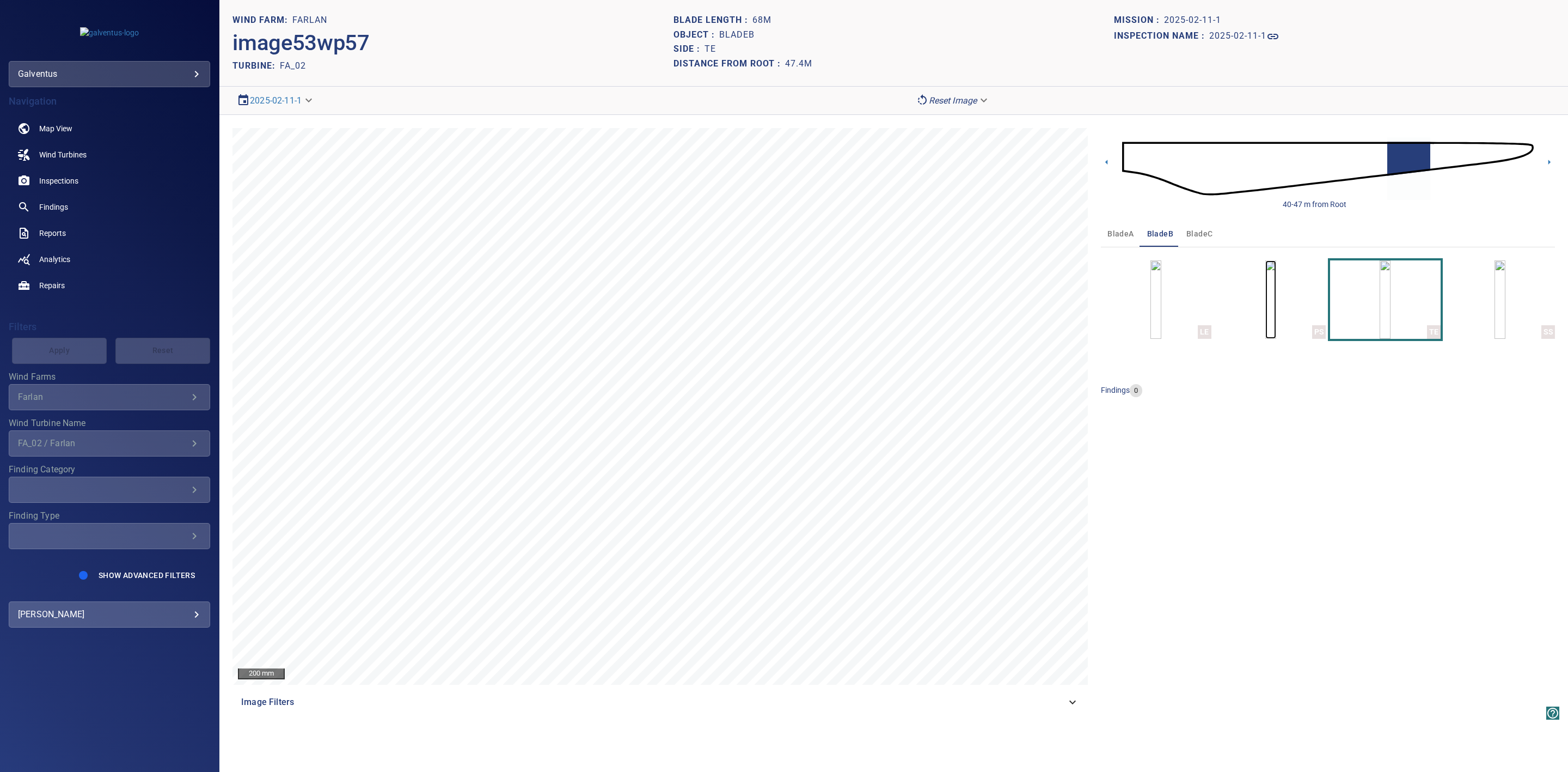
click at [1265, 295] on img "button" at bounding box center [1271, 300] width 11 height 79
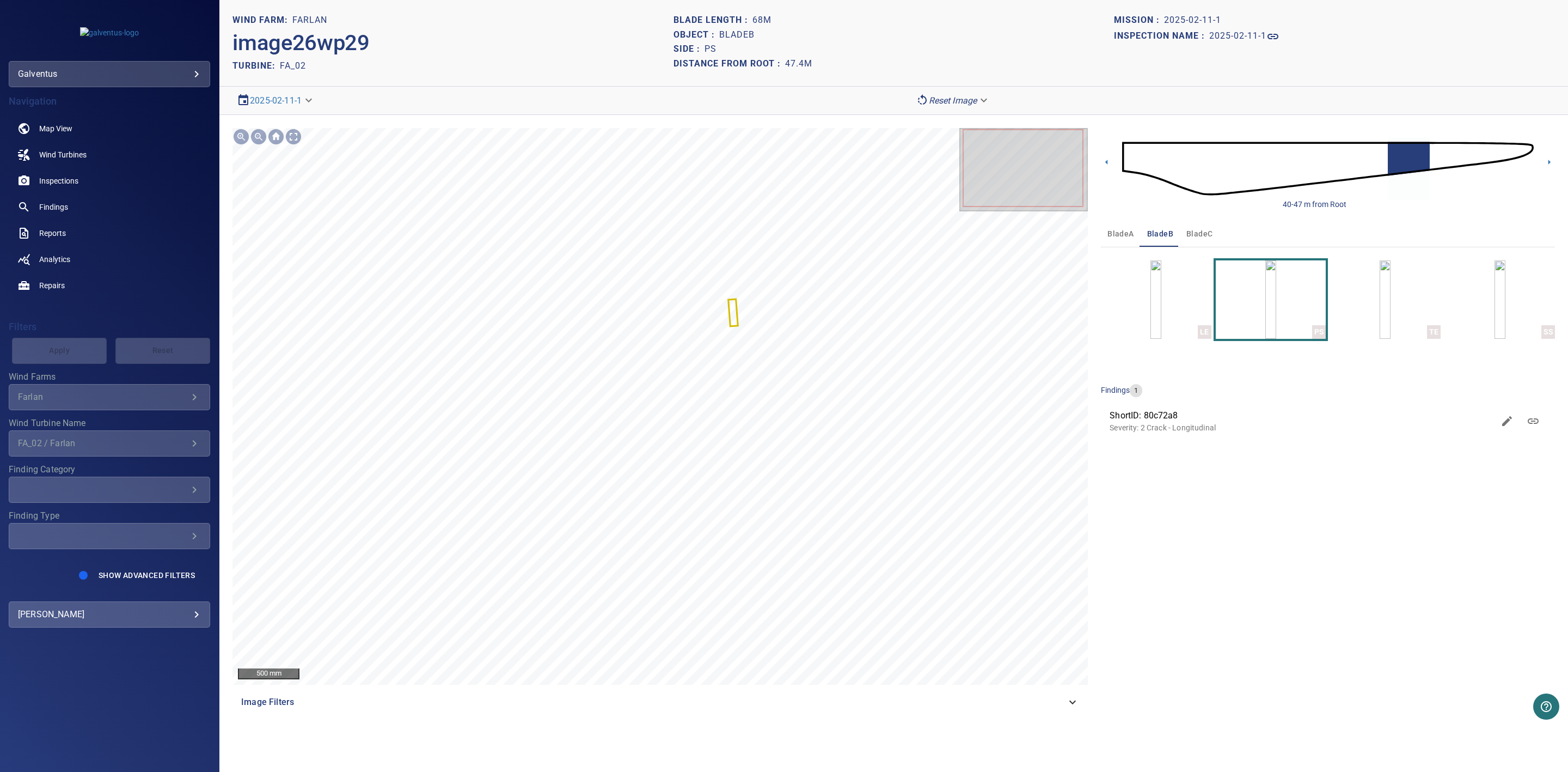
click at [1072, 706] on icon at bounding box center [1073, 702] width 13 height 13
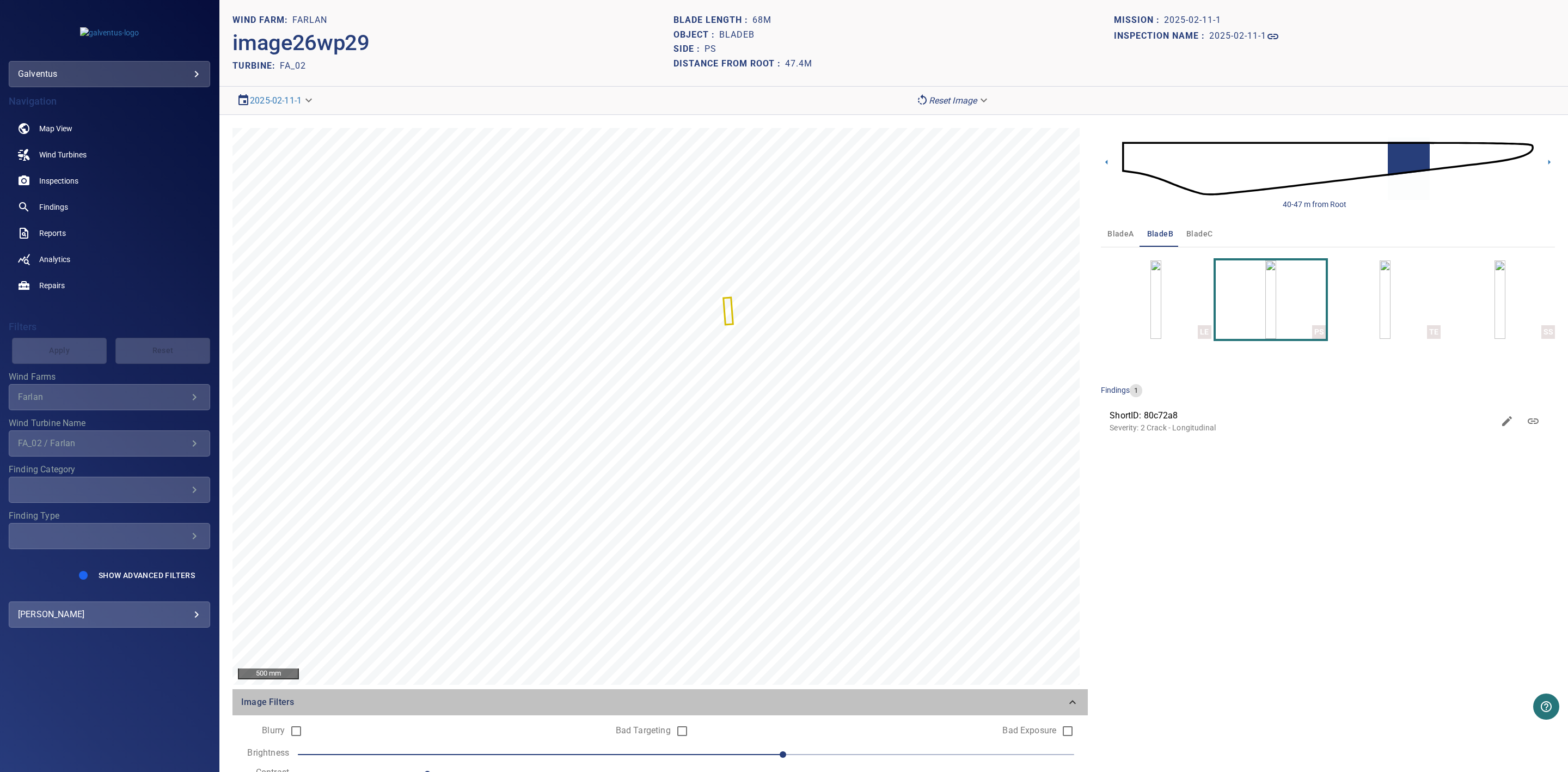
click at [1072, 706] on div "Image Filters" at bounding box center [660, 703] width 855 height 26
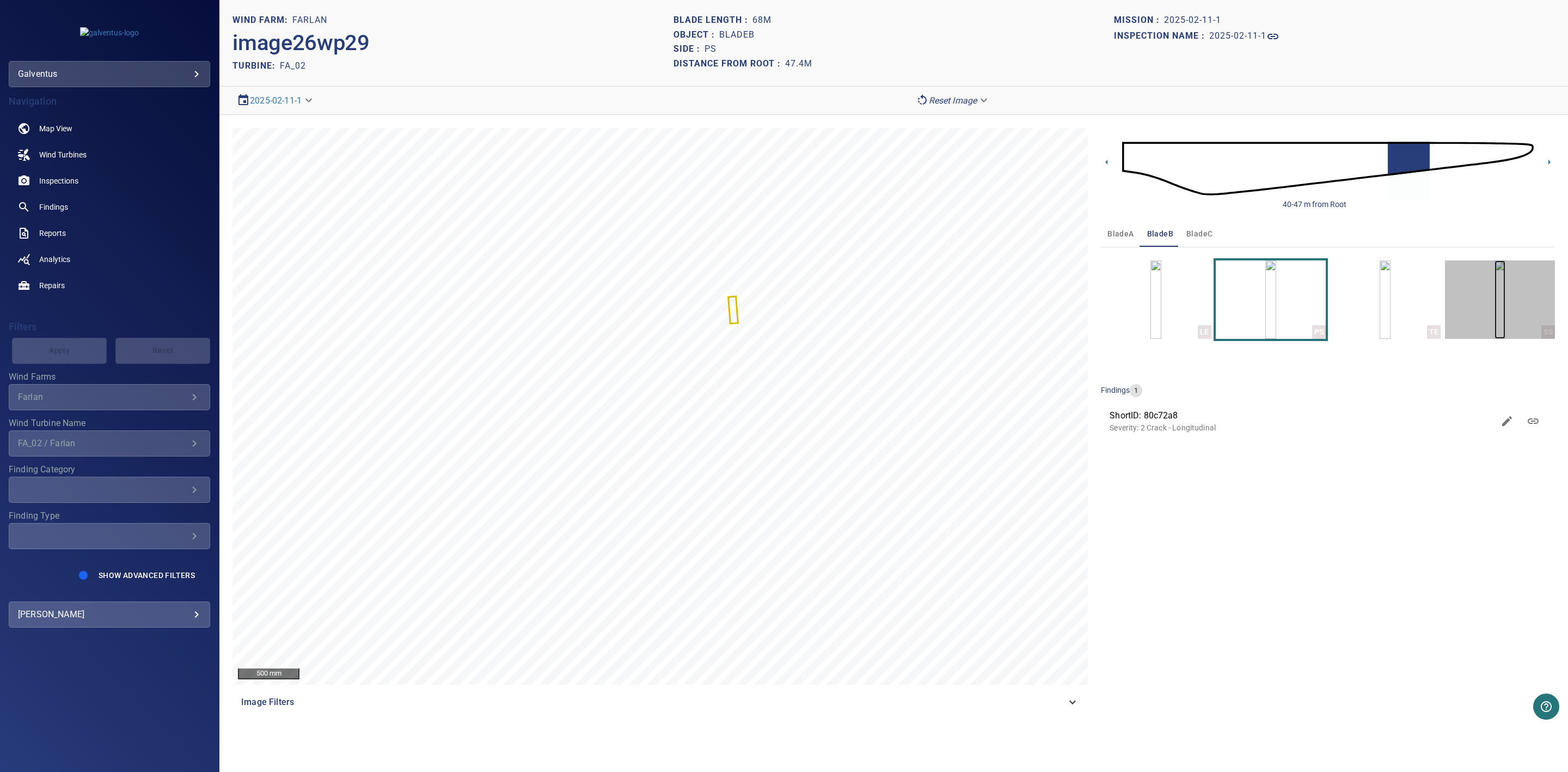
click at [1497, 285] on img "button" at bounding box center [1500, 300] width 11 height 79
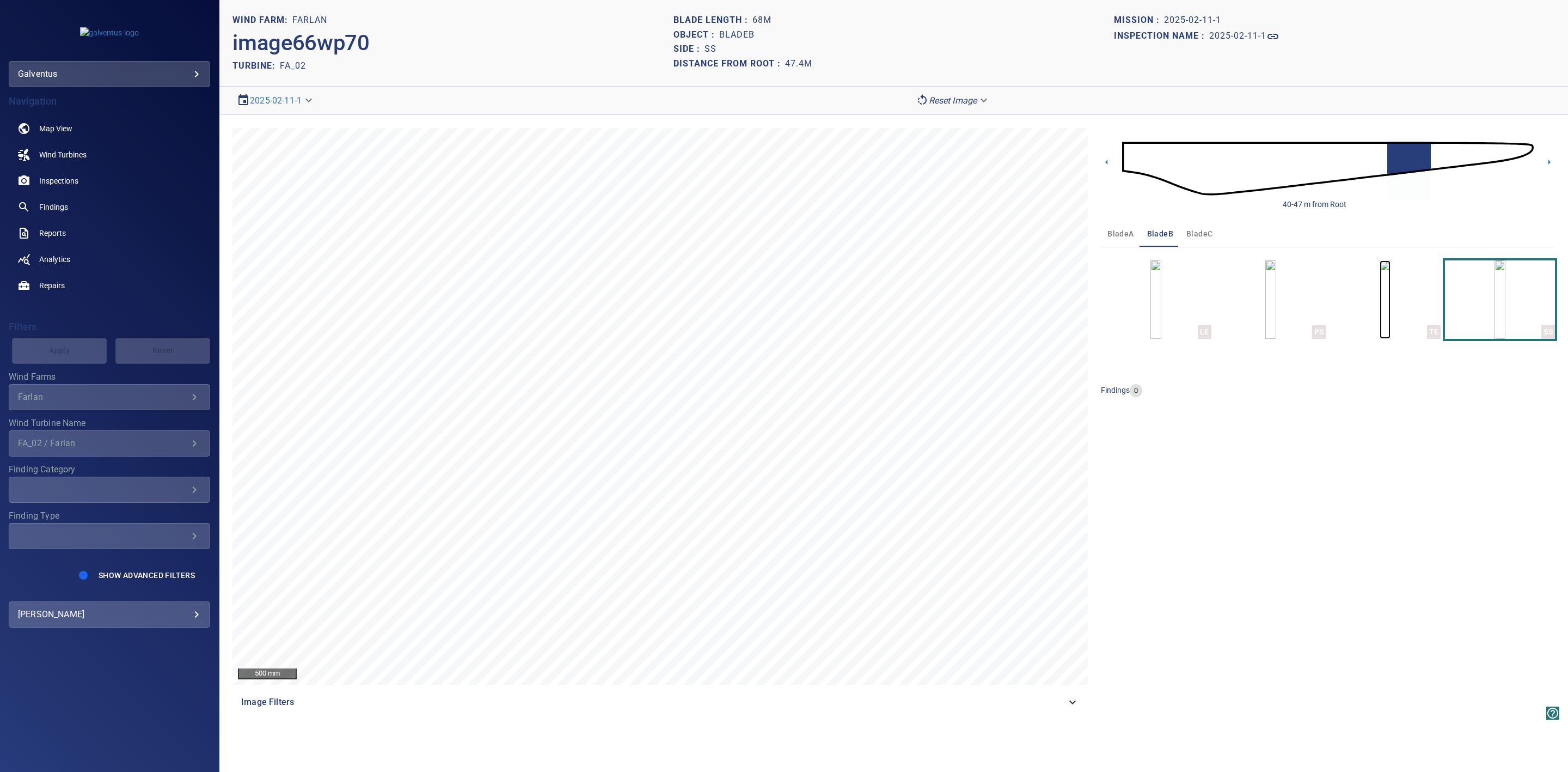
click at [1391, 305] on img "button" at bounding box center [1385, 300] width 11 height 79
click at [1266, 328] on img "button" at bounding box center [1271, 300] width 11 height 79
